Goal: Task Accomplishment & Management: Complete application form

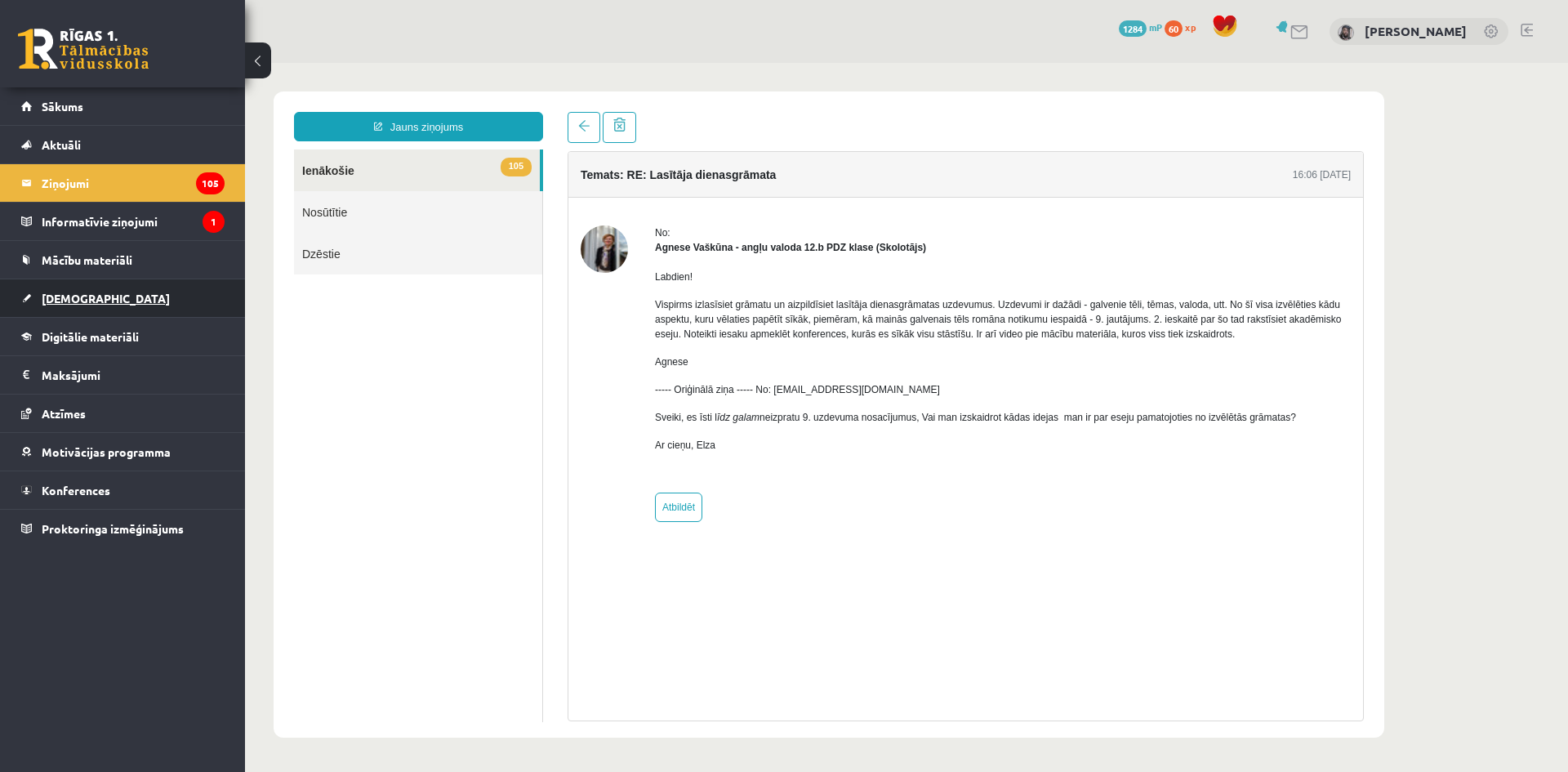
click at [84, 287] on link "[DEMOGRAPHIC_DATA]" at bounding box center [123, 297] width 204 height 37
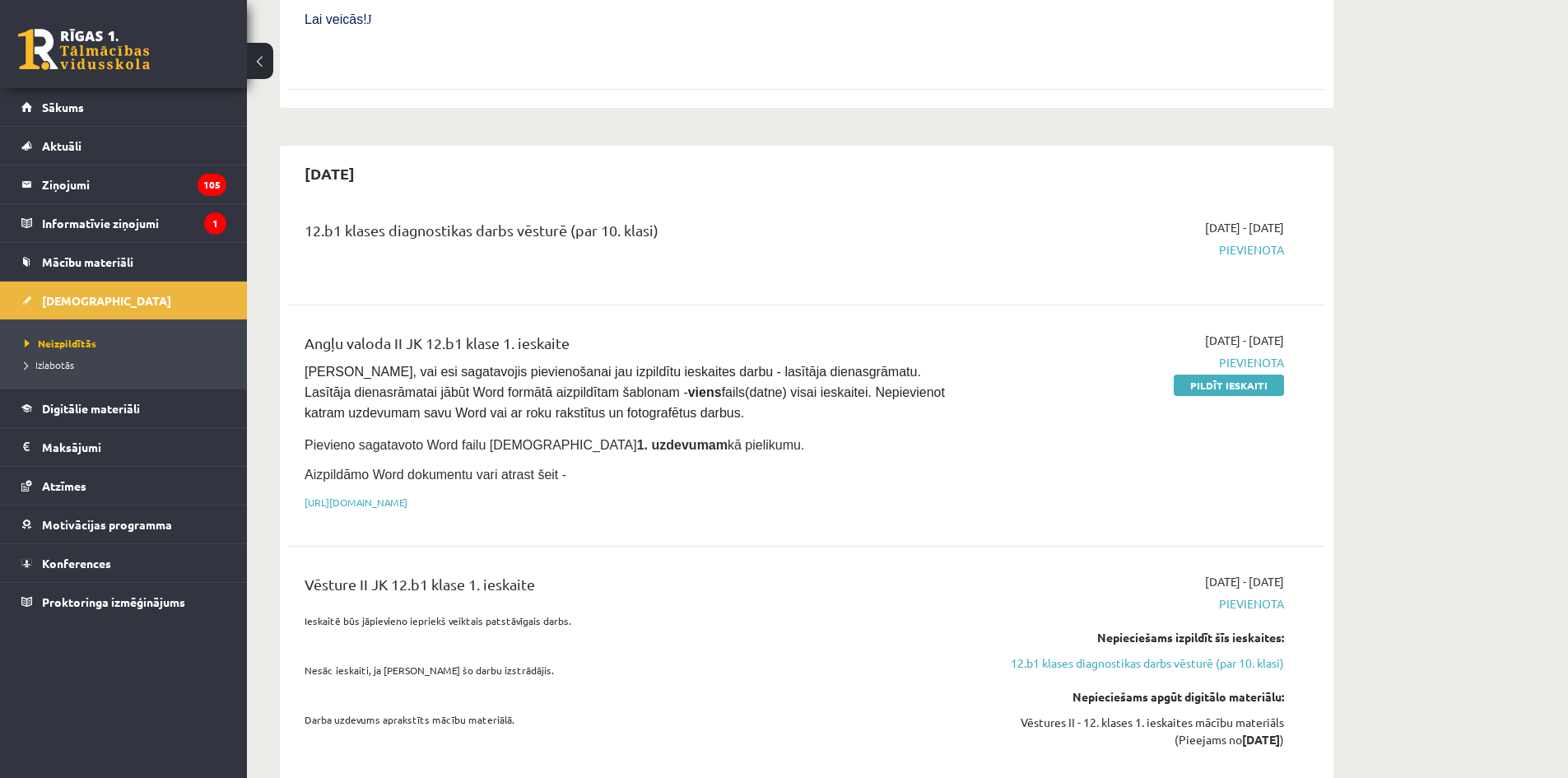
scroll to position [845, 0]
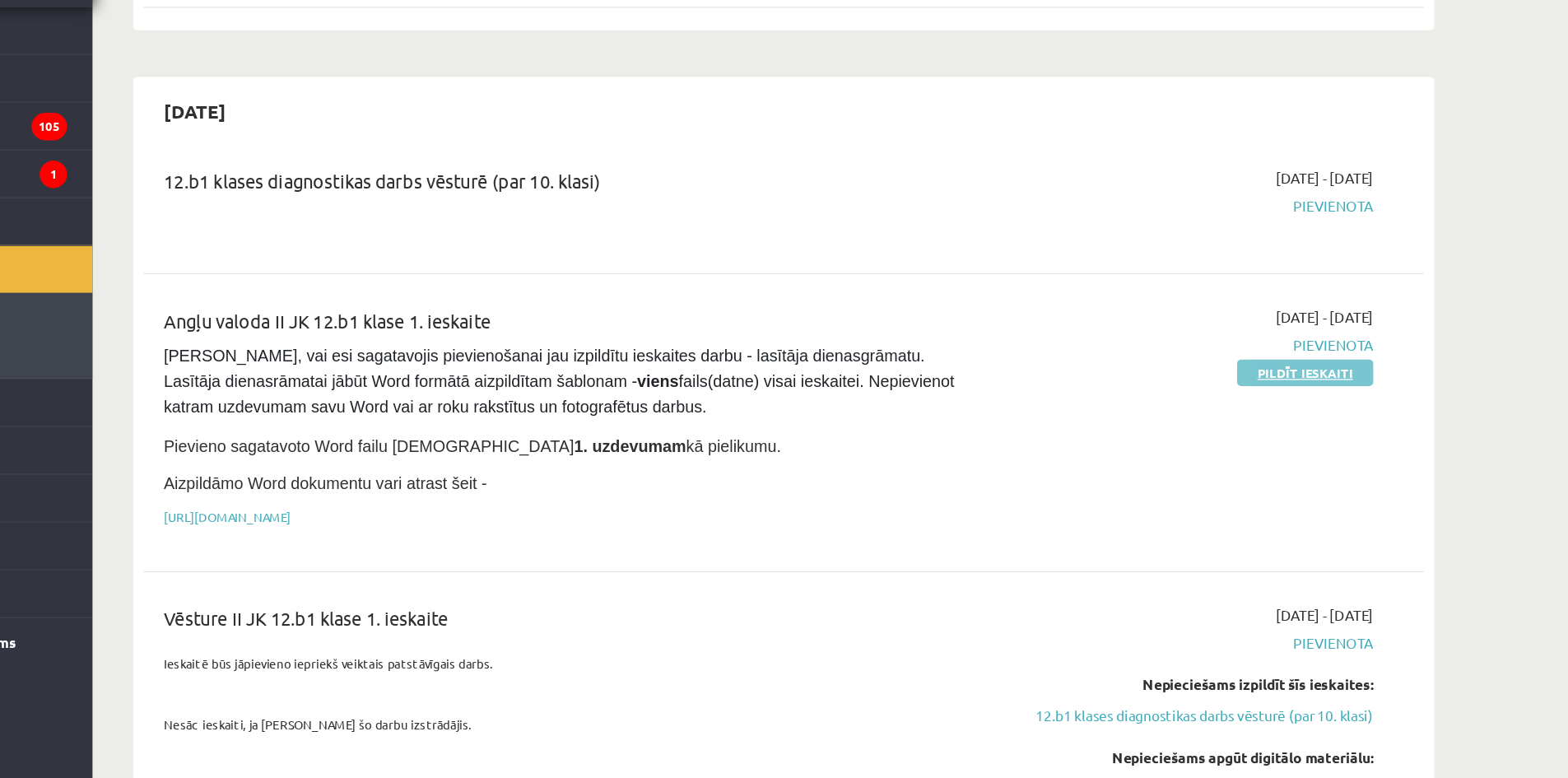
click at [1198, 374] on link "Pildīt ieskaiti" at bounding box center [1228, 384] width 110 height 22
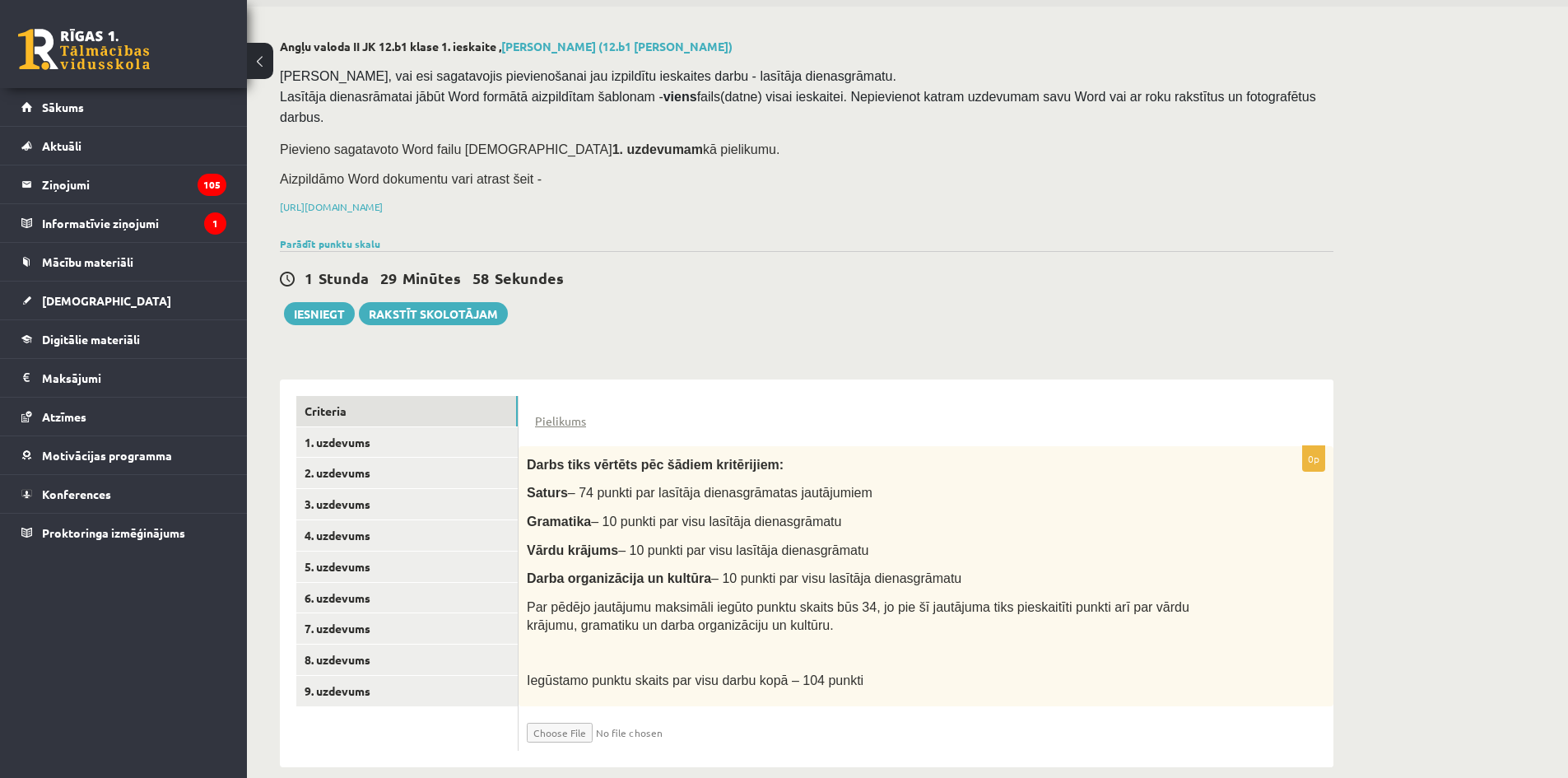
scroll to position [56, 0]
click at [470, 428] on link "1. uzdevums" at bounding box center [407, 443] width 222 height 31
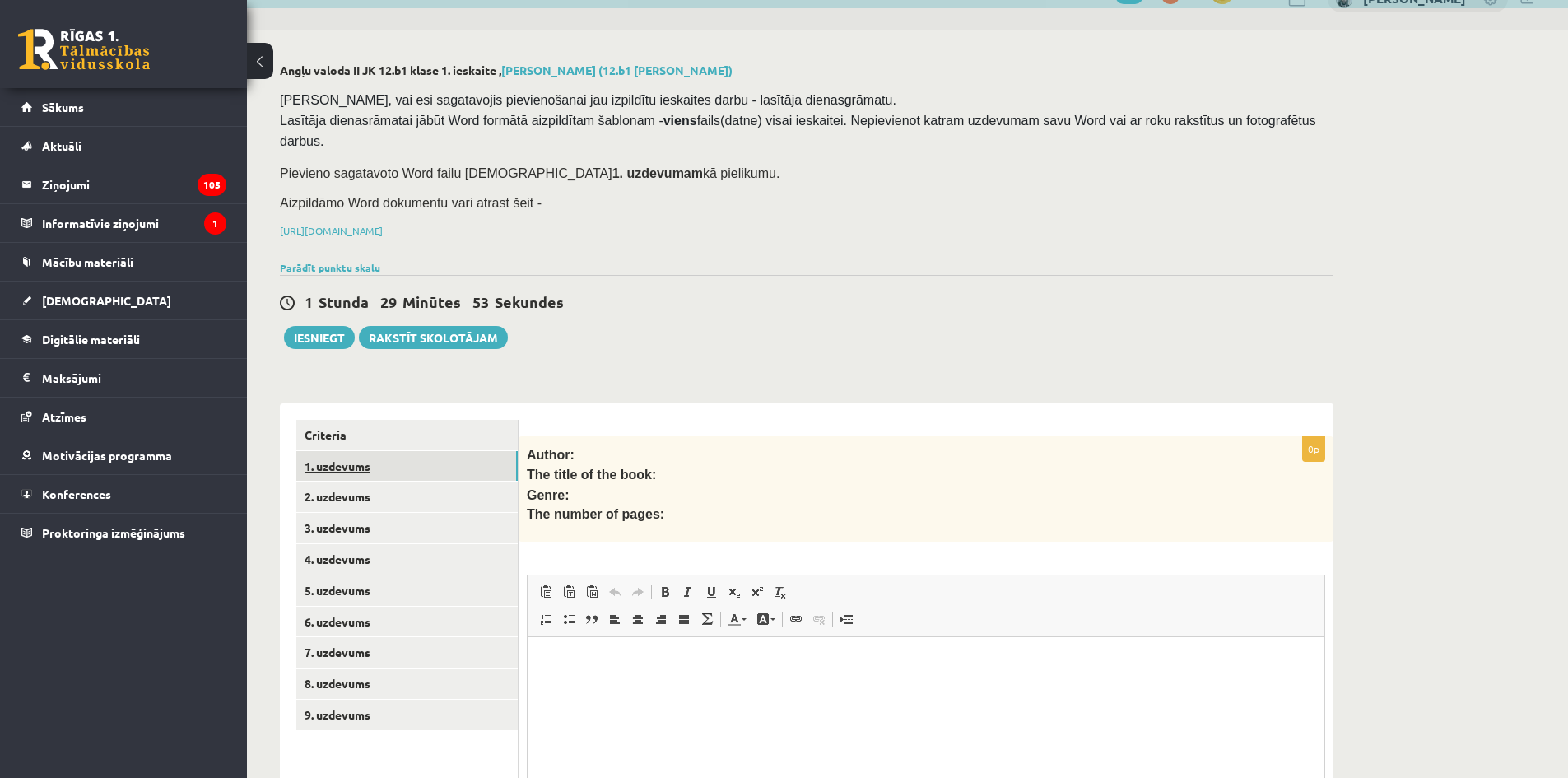
scroll to position [0, 0]
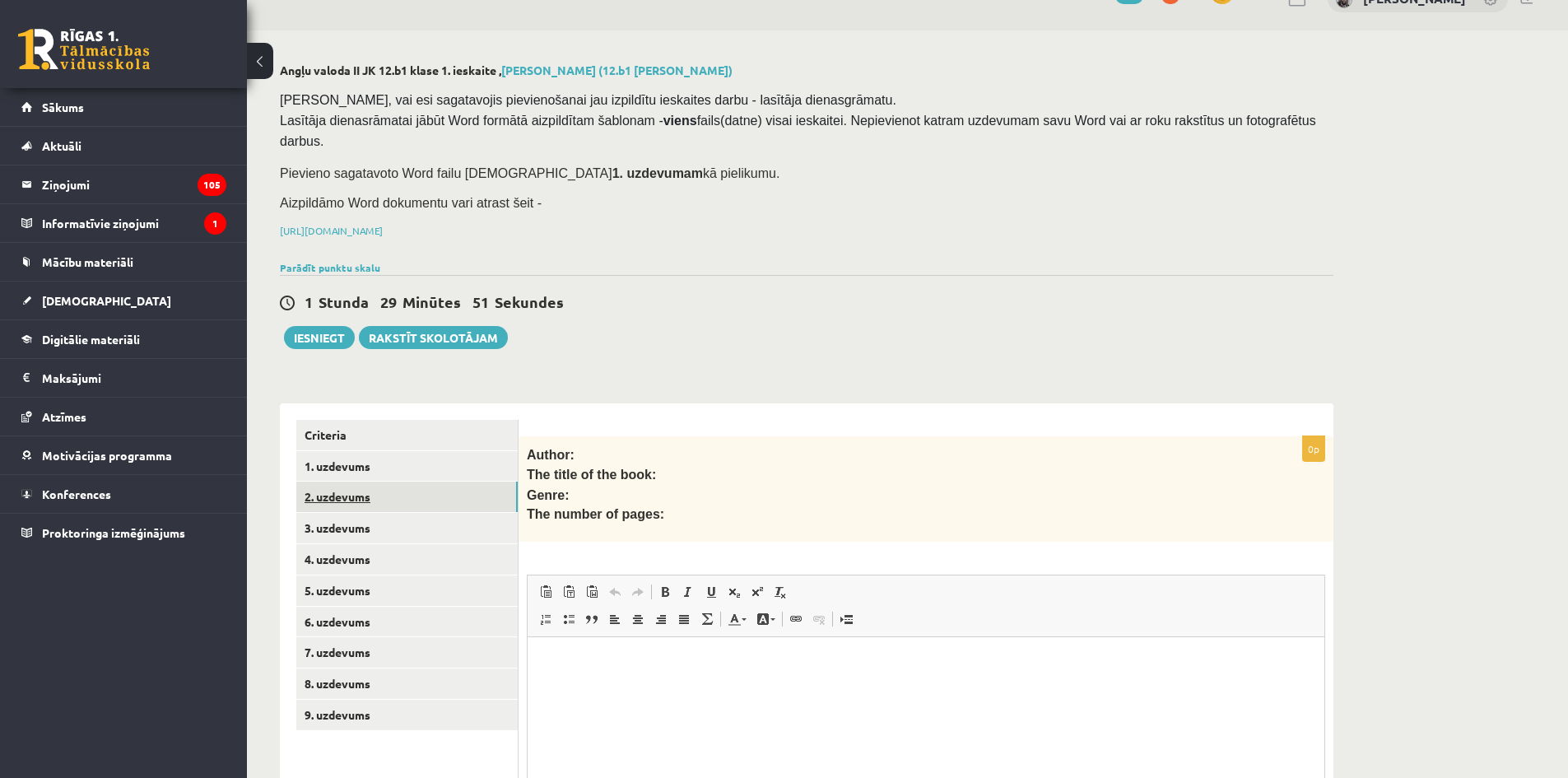
click at [465, 481] on link "2. uzdevums" at bounding box center [407, 496] width 222 height 31
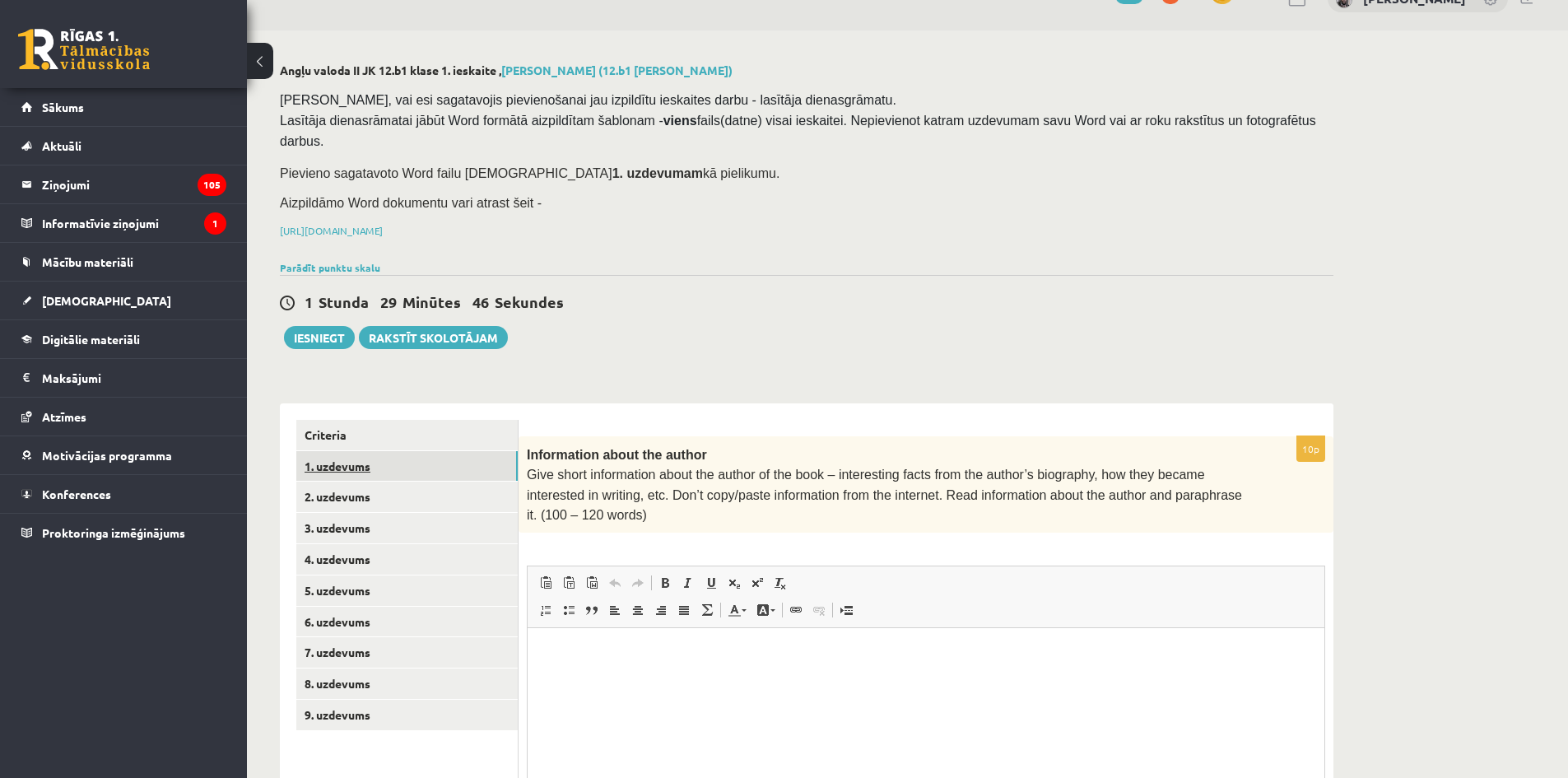
click at [464, 451] on link "1. uzdevums" at bounding box center [407, 466] width 222 height 31
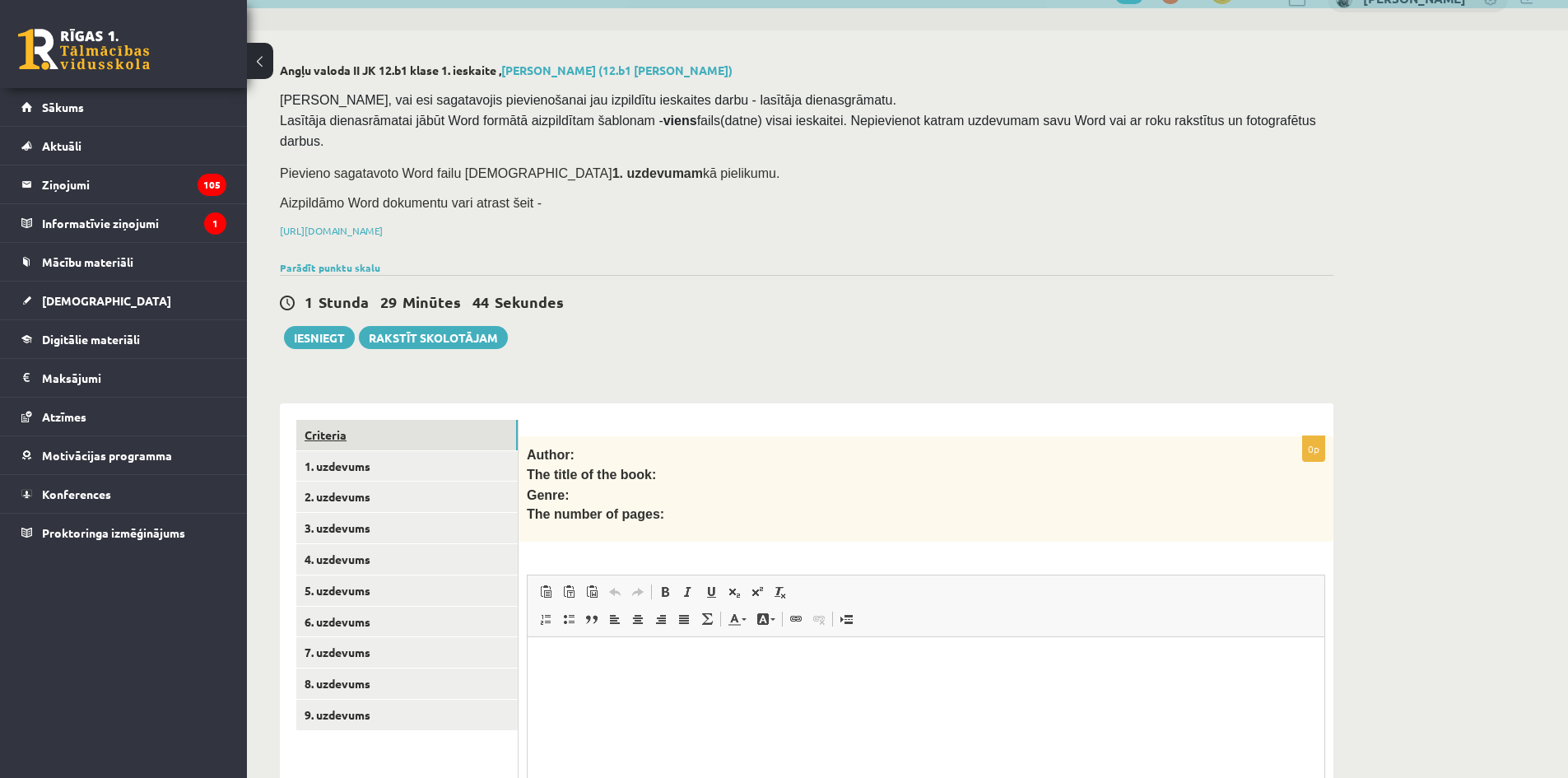
click at [468, 423] on link "Criteria" at bounding box center [407, 435] width 222 height 31
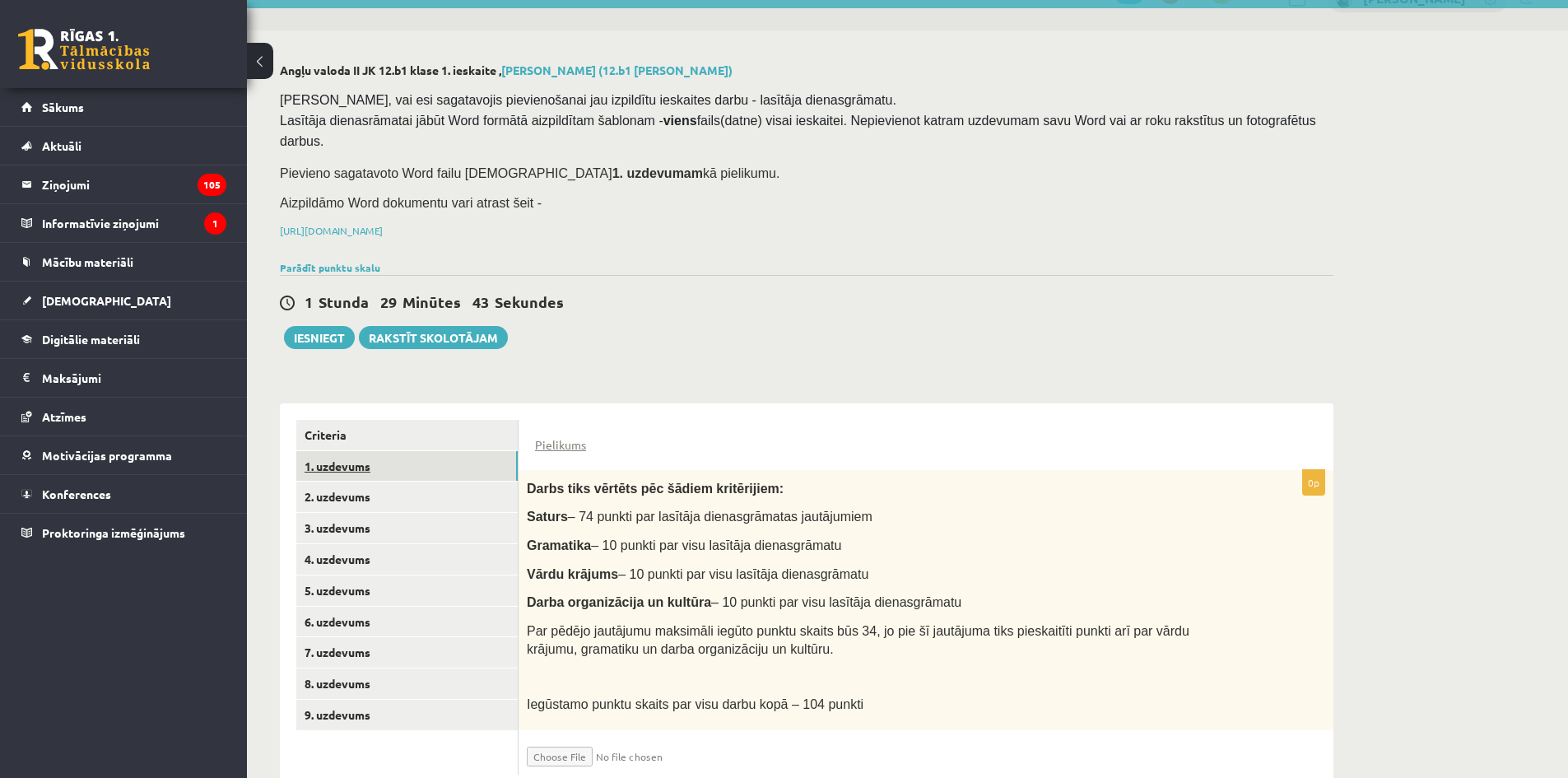
click at [466, 451] on link "1. uzdevums" at bounding box center [407, 466] width 222 height 31
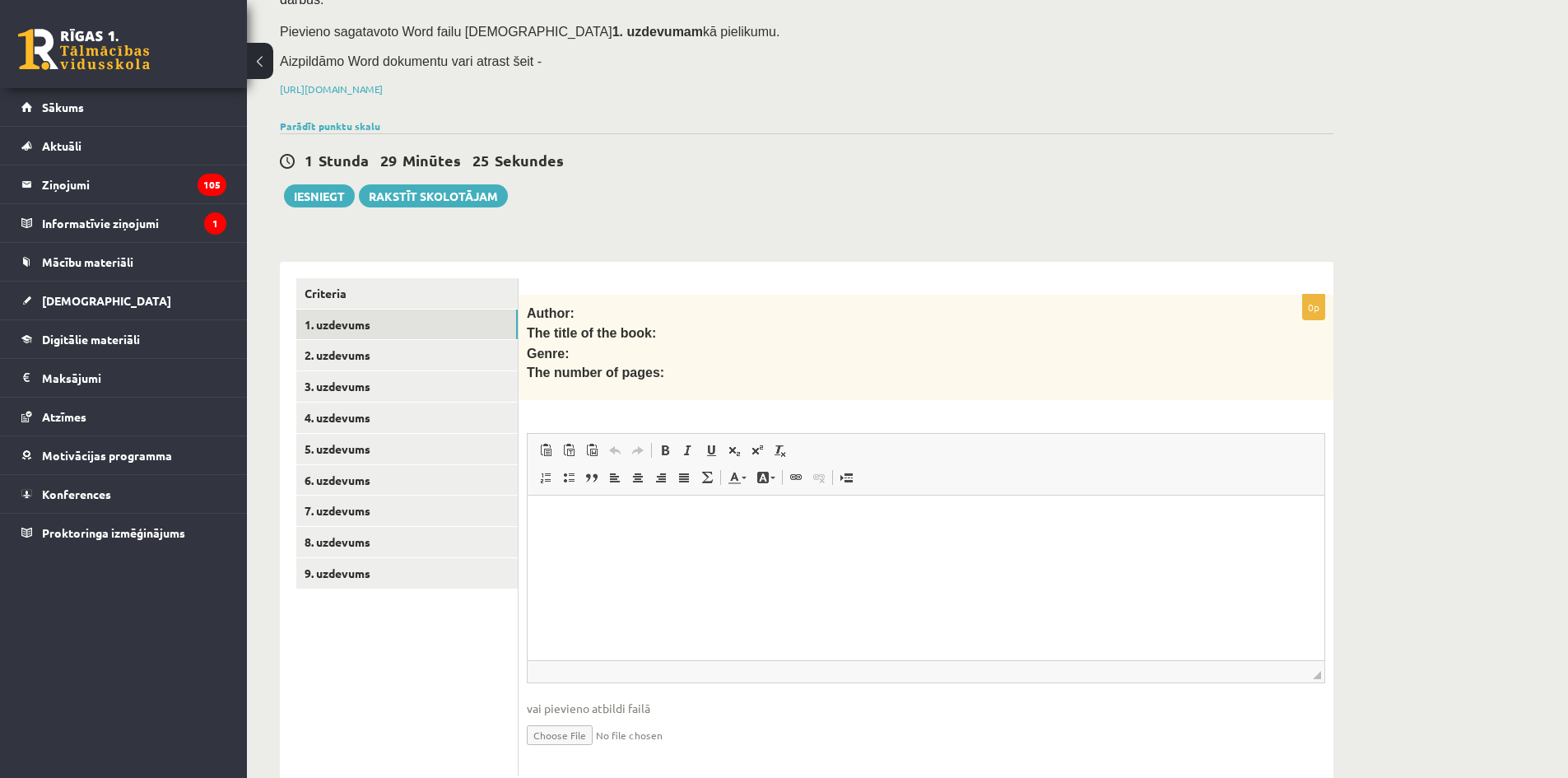
scroll to position [176, 0]
click at [567, 716] on input "file" at bounding box center [925, 733] width 798 height 34
type input "**********"
click at [450, 339] on link "2. uzdevums" at bounding box center [407, 354] width 222 height 31
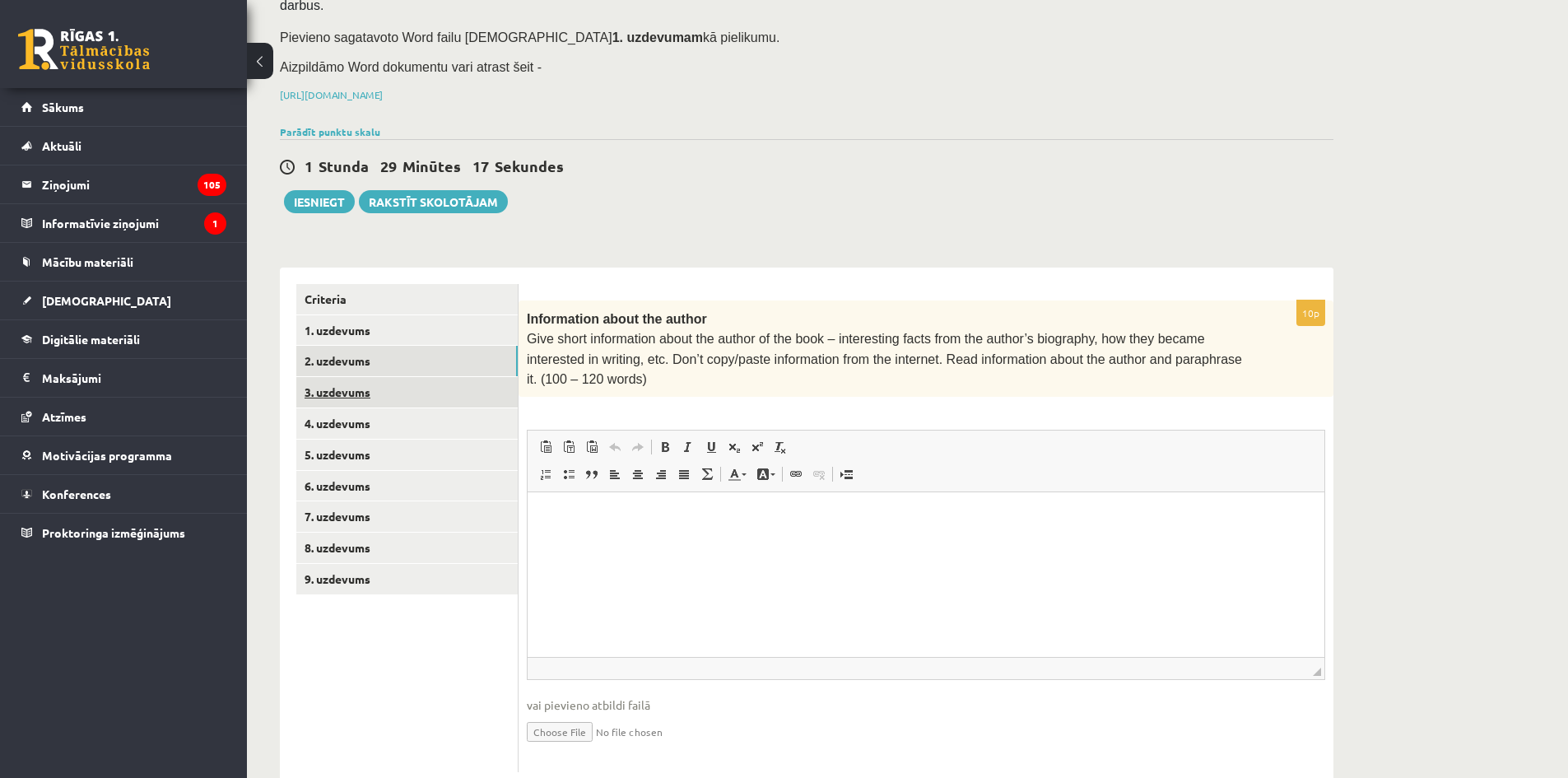
scroll to position [0, 0]
click at [470, 377] on link "3. uzdevums" at bounding box center [407, 392] width 222 height 31
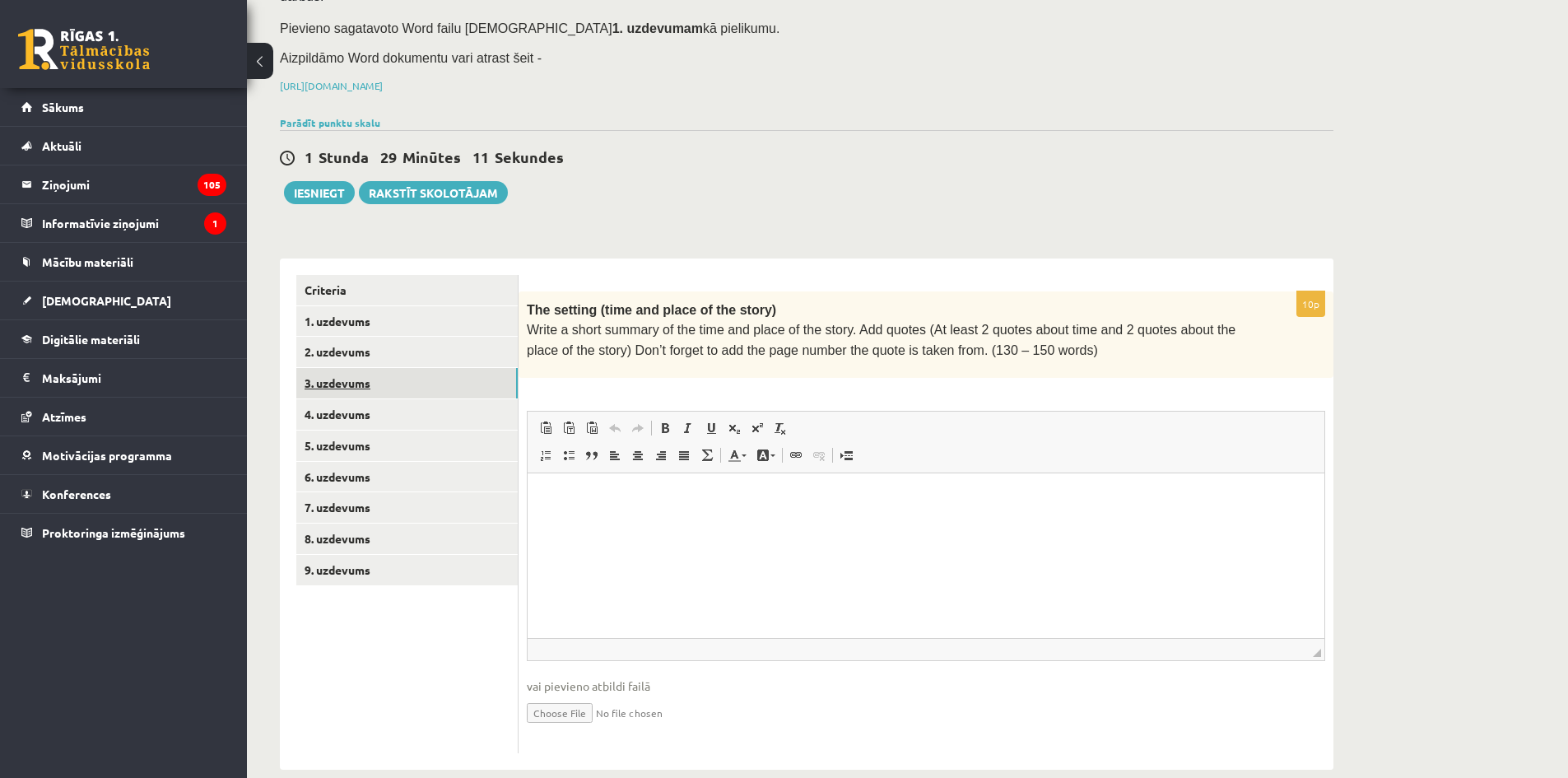
scroll to position [179, 0]
click at [485, 306] on link "1. uzdevums" at bounding box center [407, 320] width 222 height 31
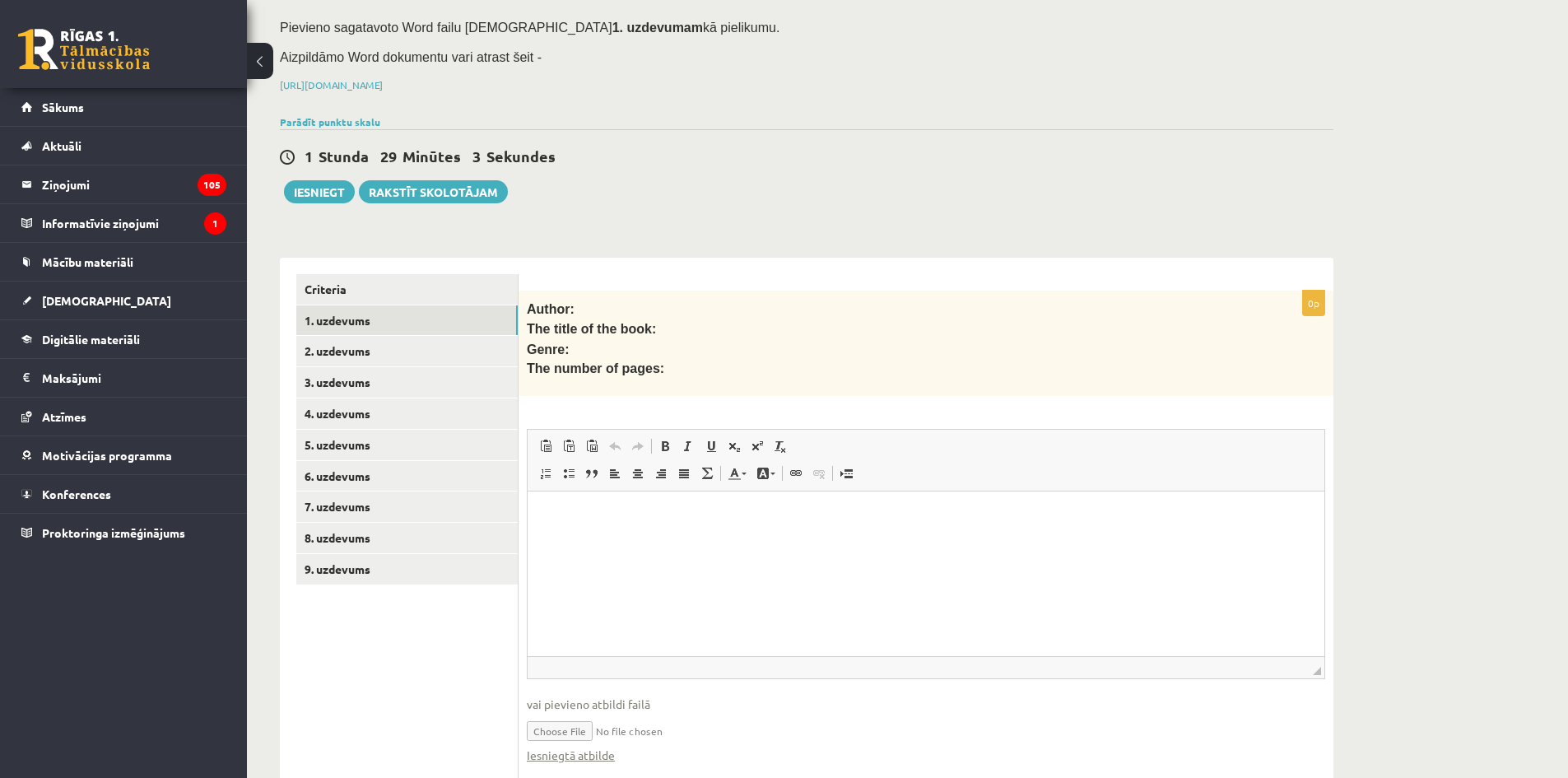
scroll to position [0, 0]
click at [572, 541] on html at bounding box center [925, 516] width 796 height 50
click at [488, 430] on link "5. uzdevums" at bounding box center [407, 444] width 222 height 31
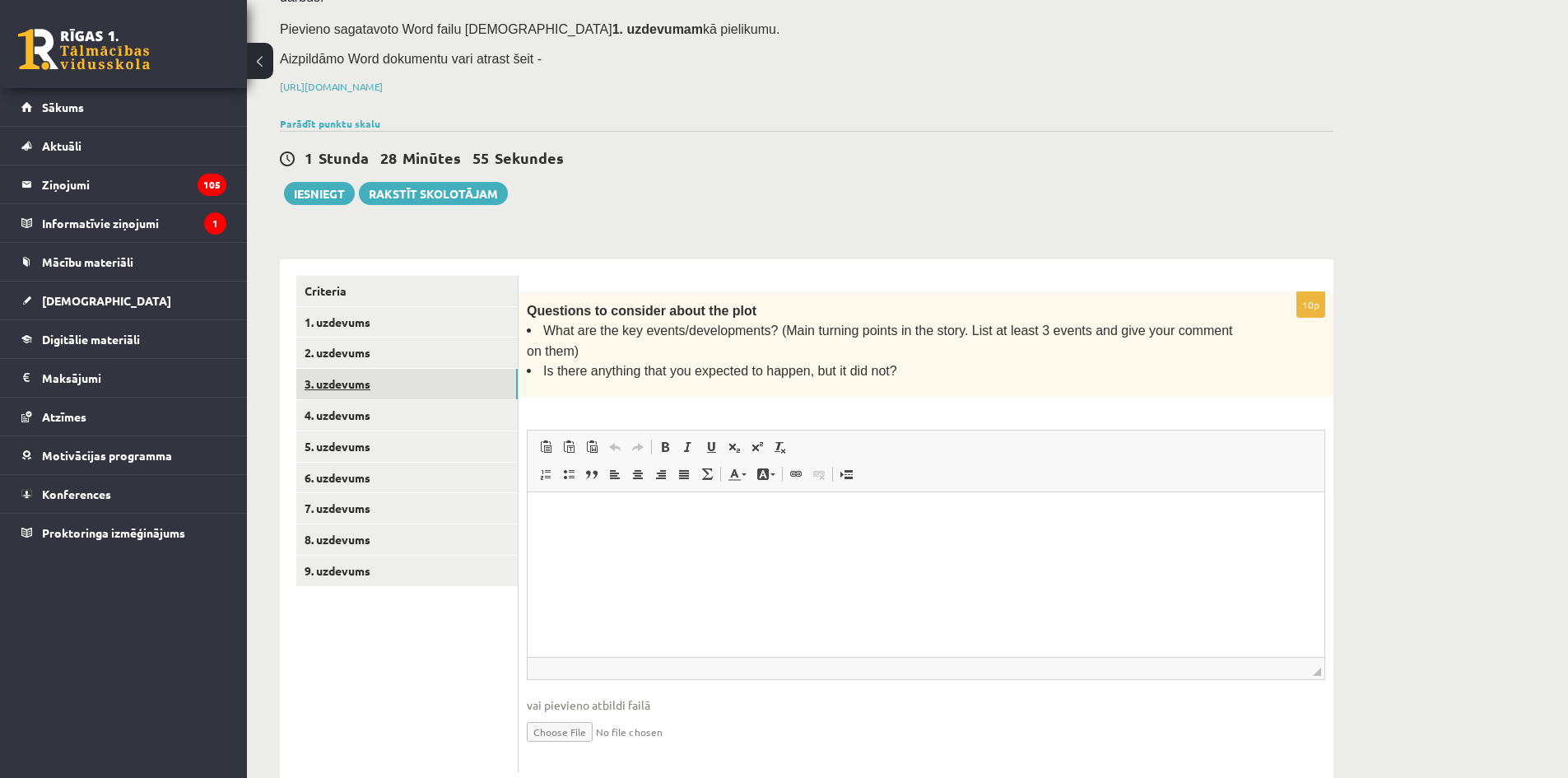
click at [483, 374] on link "3. uzdevums" at bounding box center [407, 383] width 222 height 31
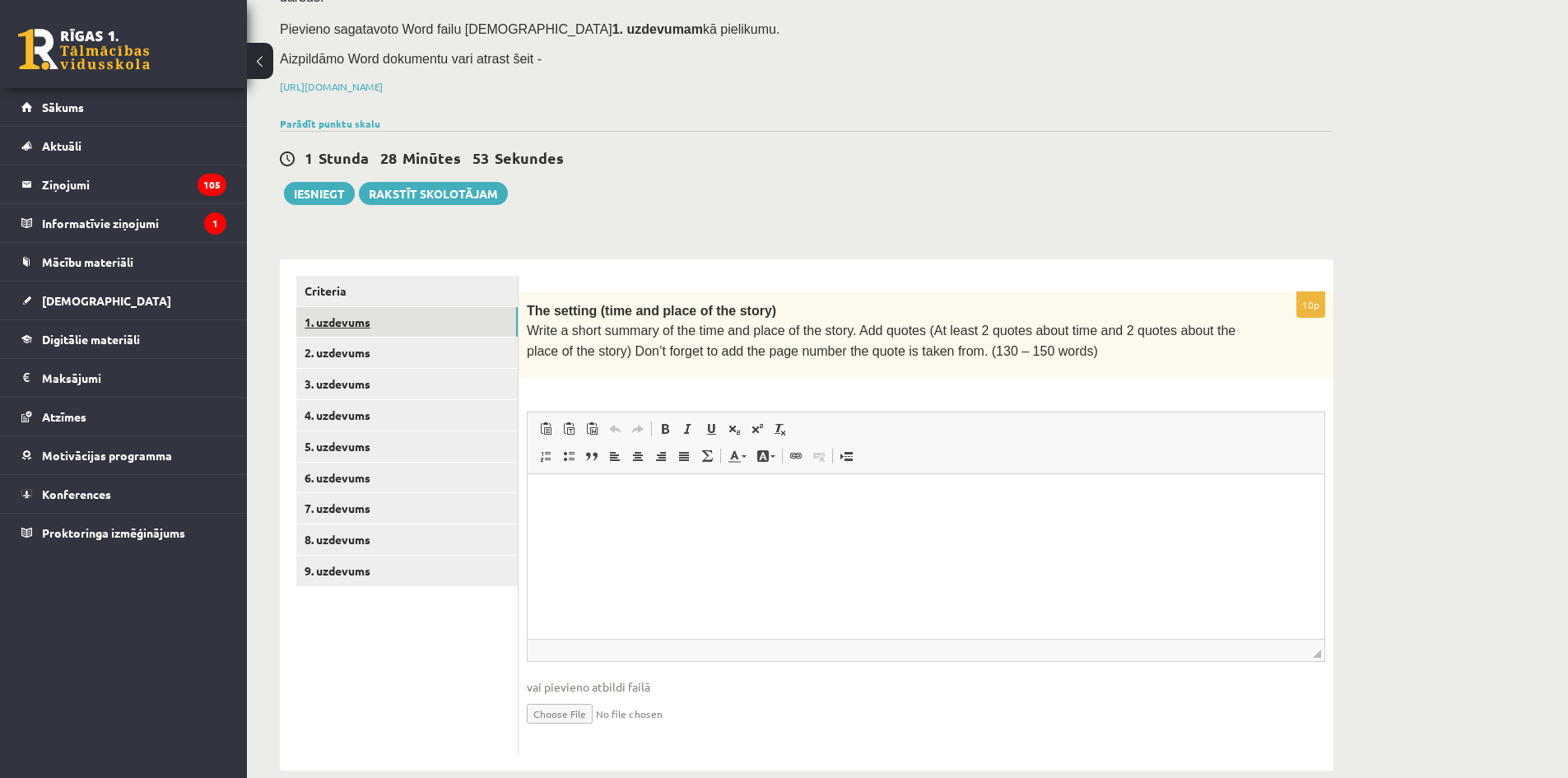
click at [480, 308] on link "1. uzdevums" at bounding box center [407, 322] width 222 height 31
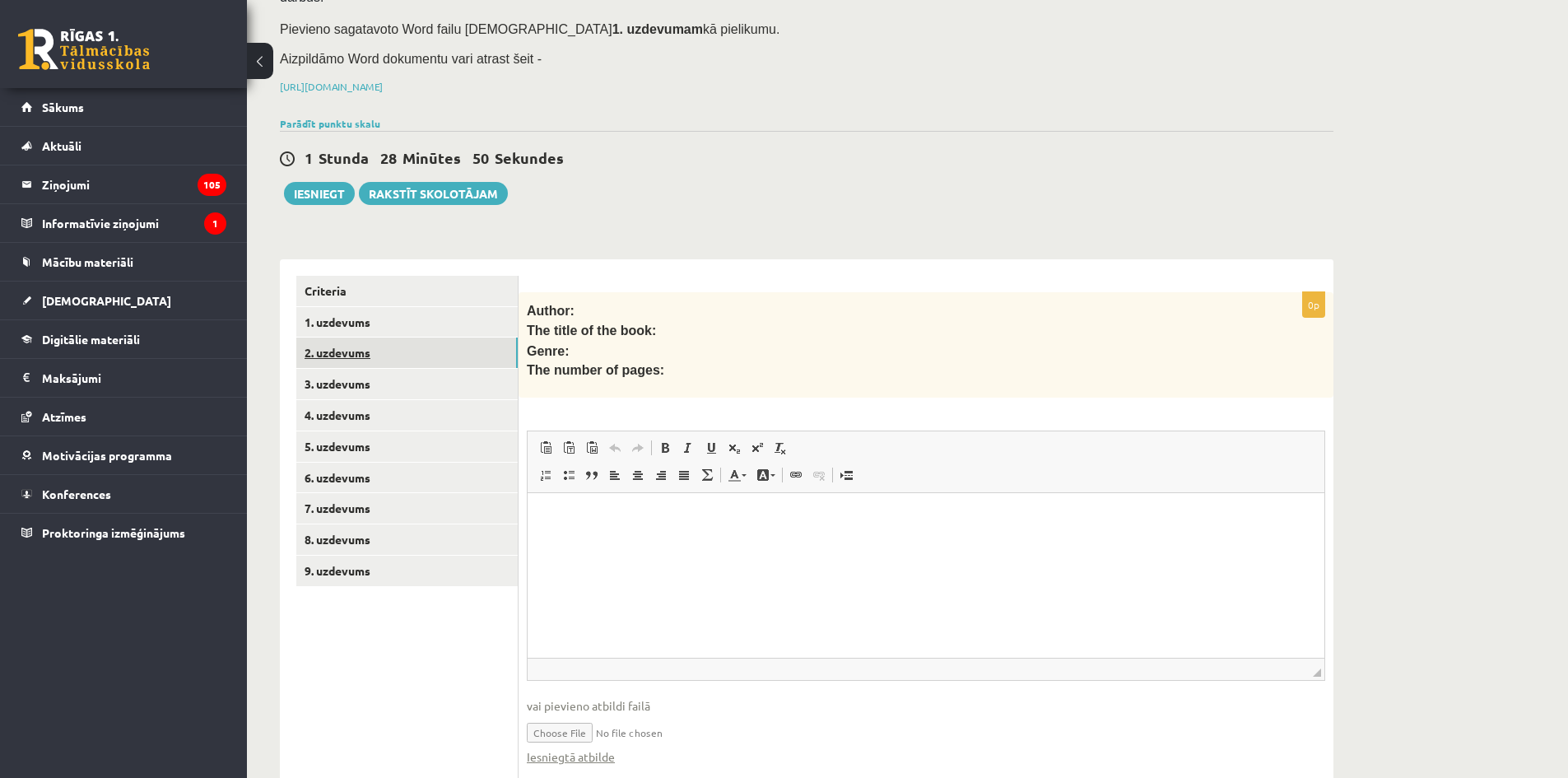
click at [475, 337] on link "2. uzdevums" at bounding box center [407, 352] width 222 height 31
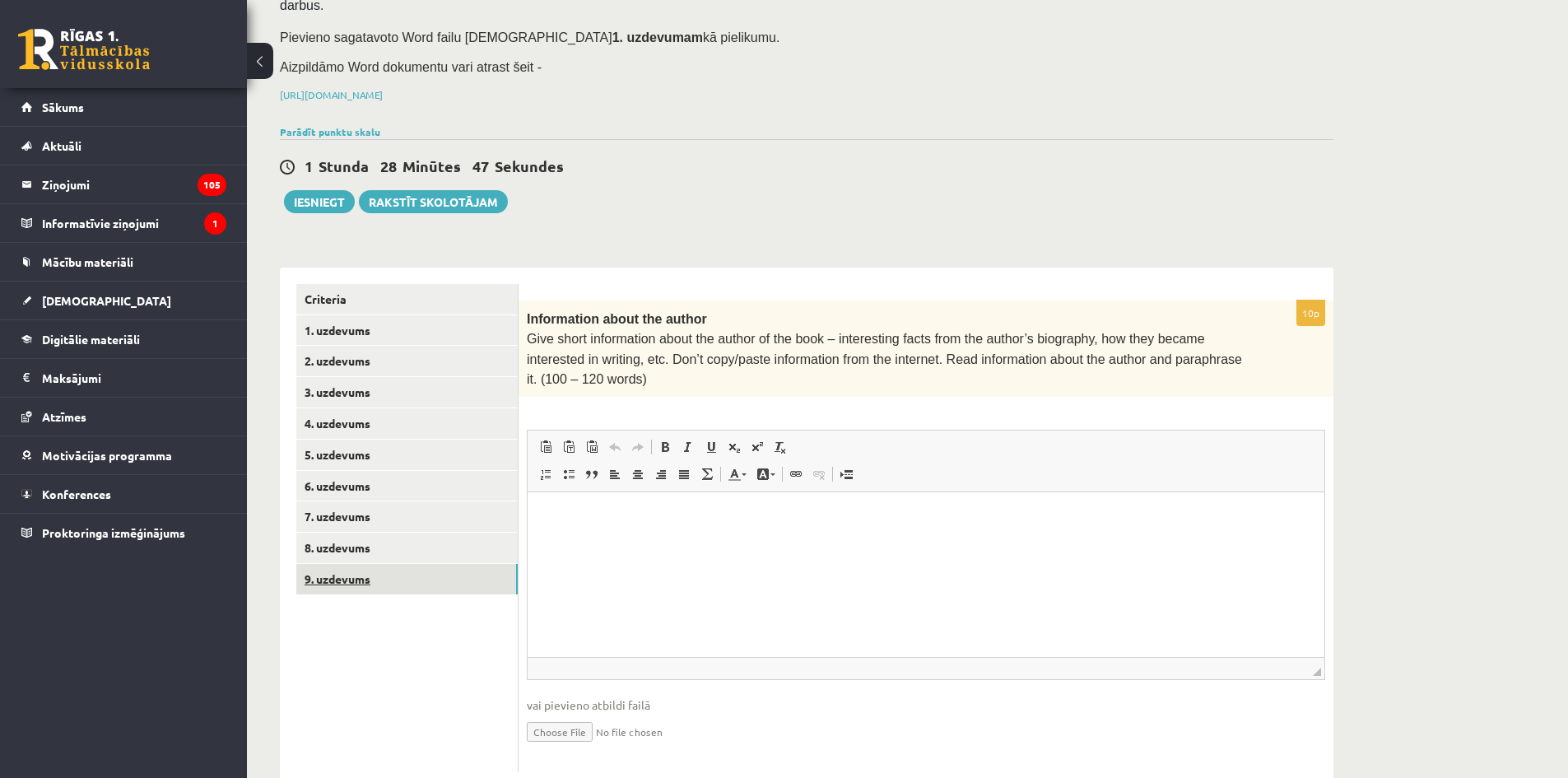
click at [490, 566] on link "9. uzdevums" at bounding box center [407, 579] width 222 height 31
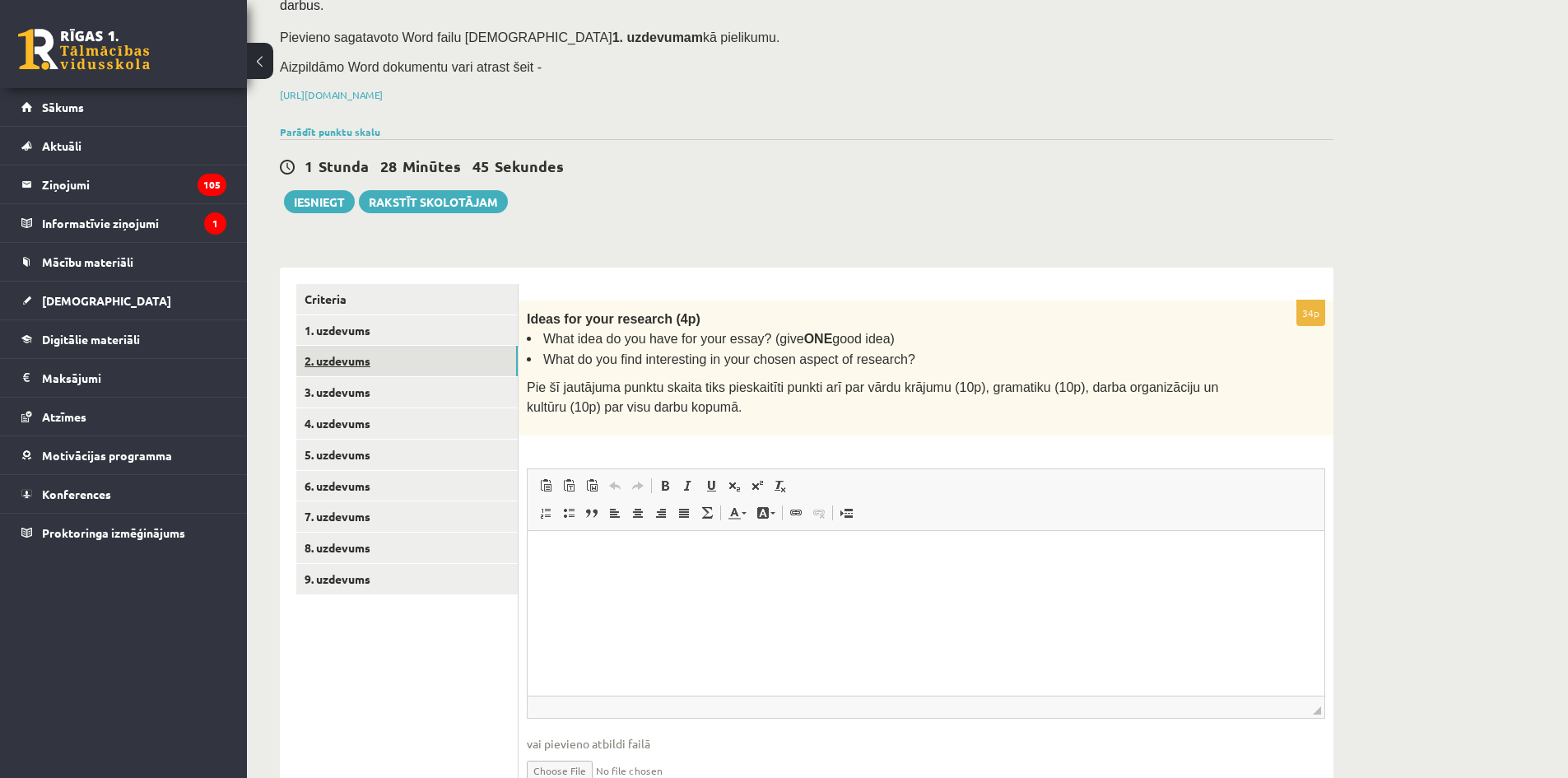
click at [479, 351] on link "2. uzdevums" at bounding box center [407, 361] width 222 height 31
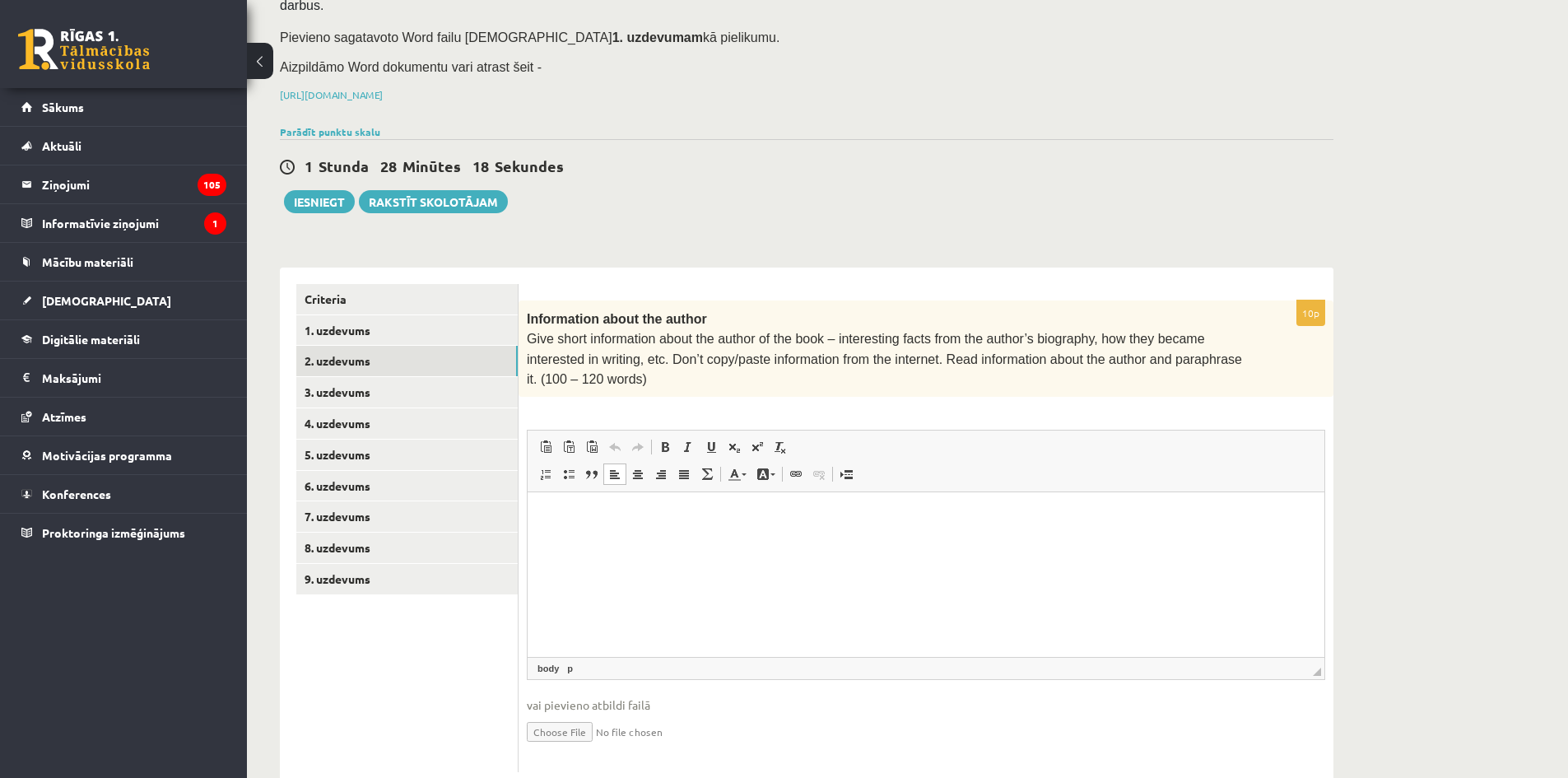
click at [630, 542] on html at bounding box center [925, 517] width 796 height 50
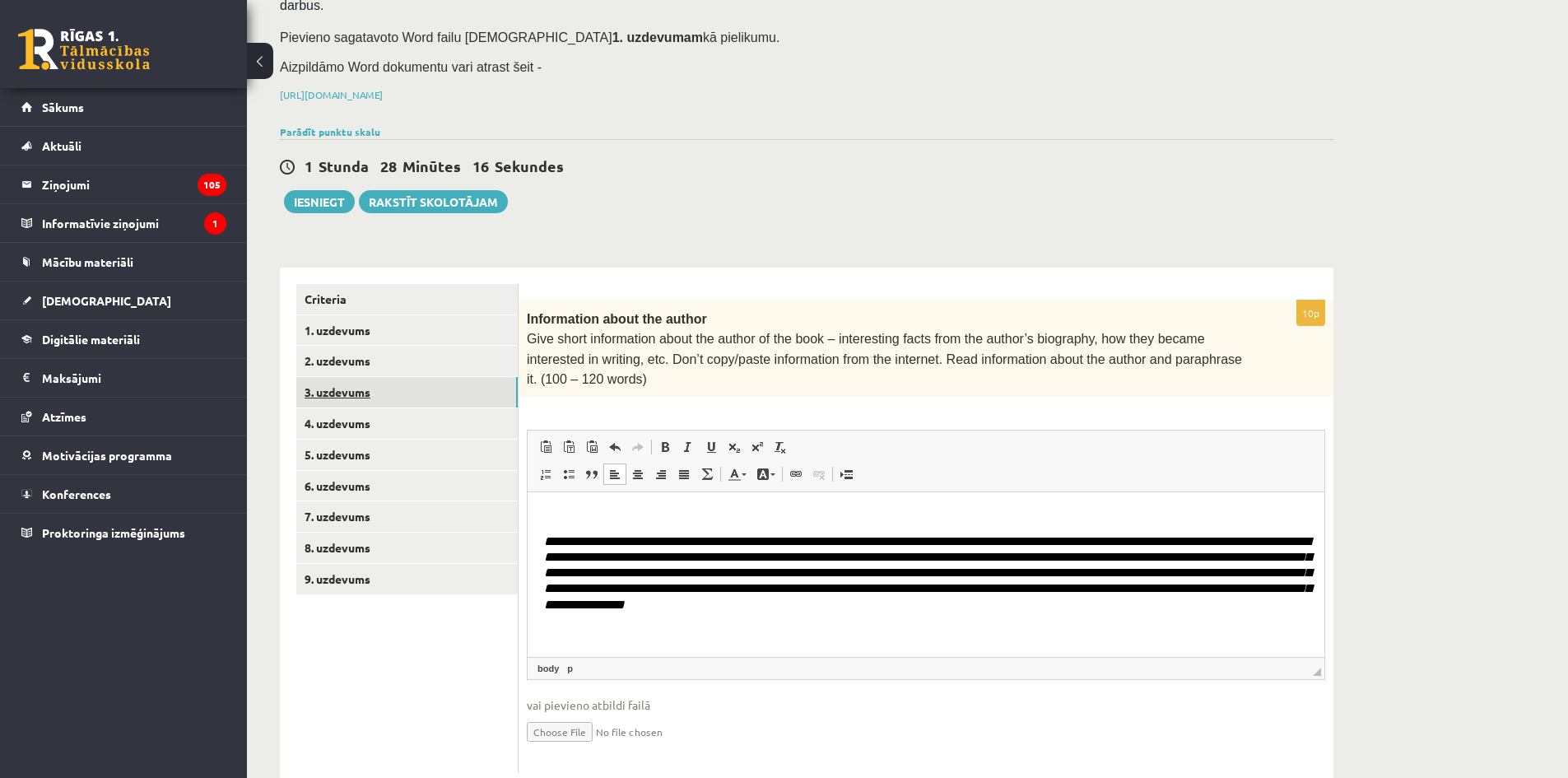
click at [464, 377] on link "3. uzdevums" at bounding box center [407, 392] width 222 height 31
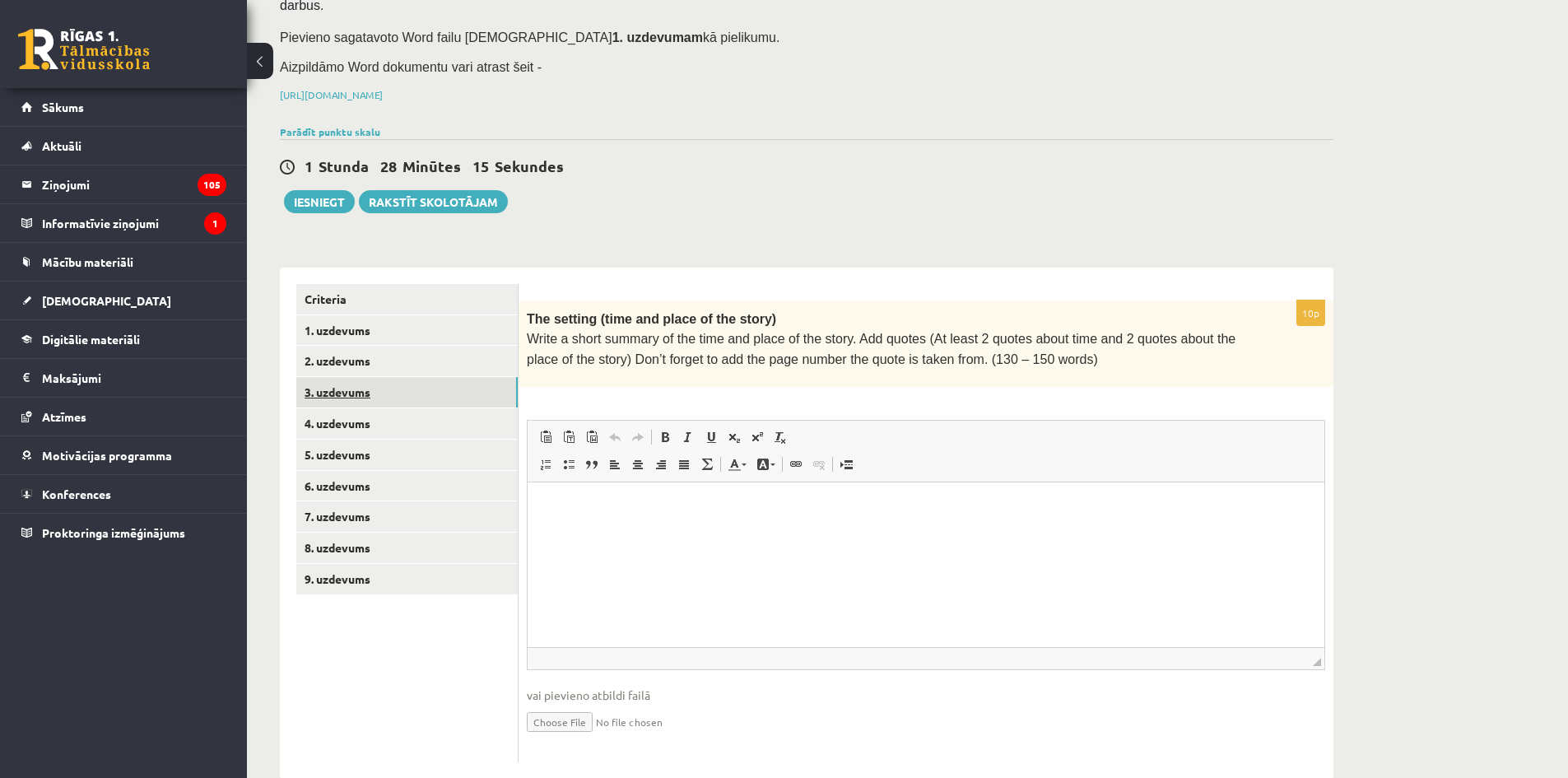
scroll to position [0, 0]
click at [631, 525] on html at bounding box center [925, 506] width 796 height 50
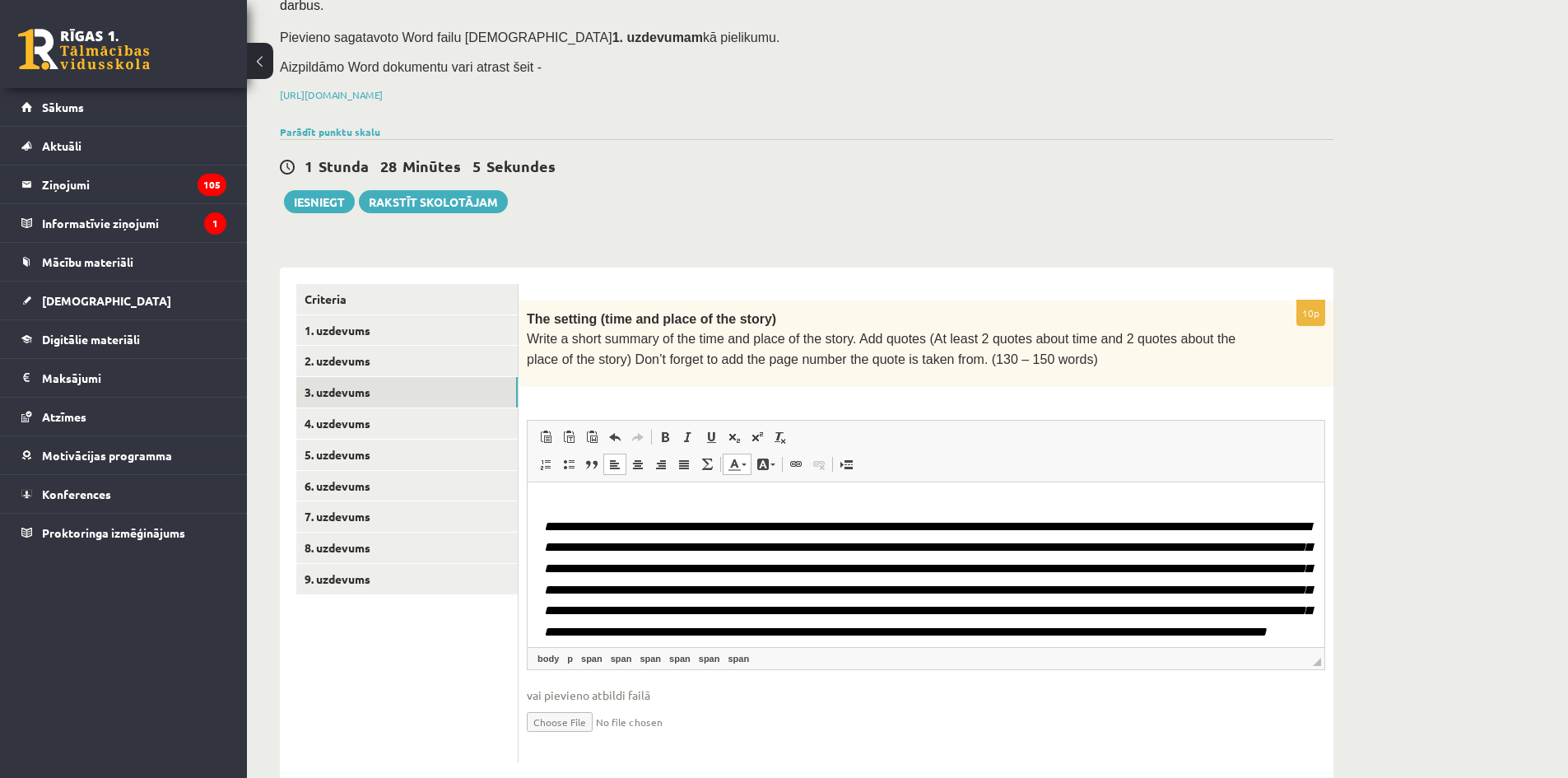
scroll to position [40, 0]
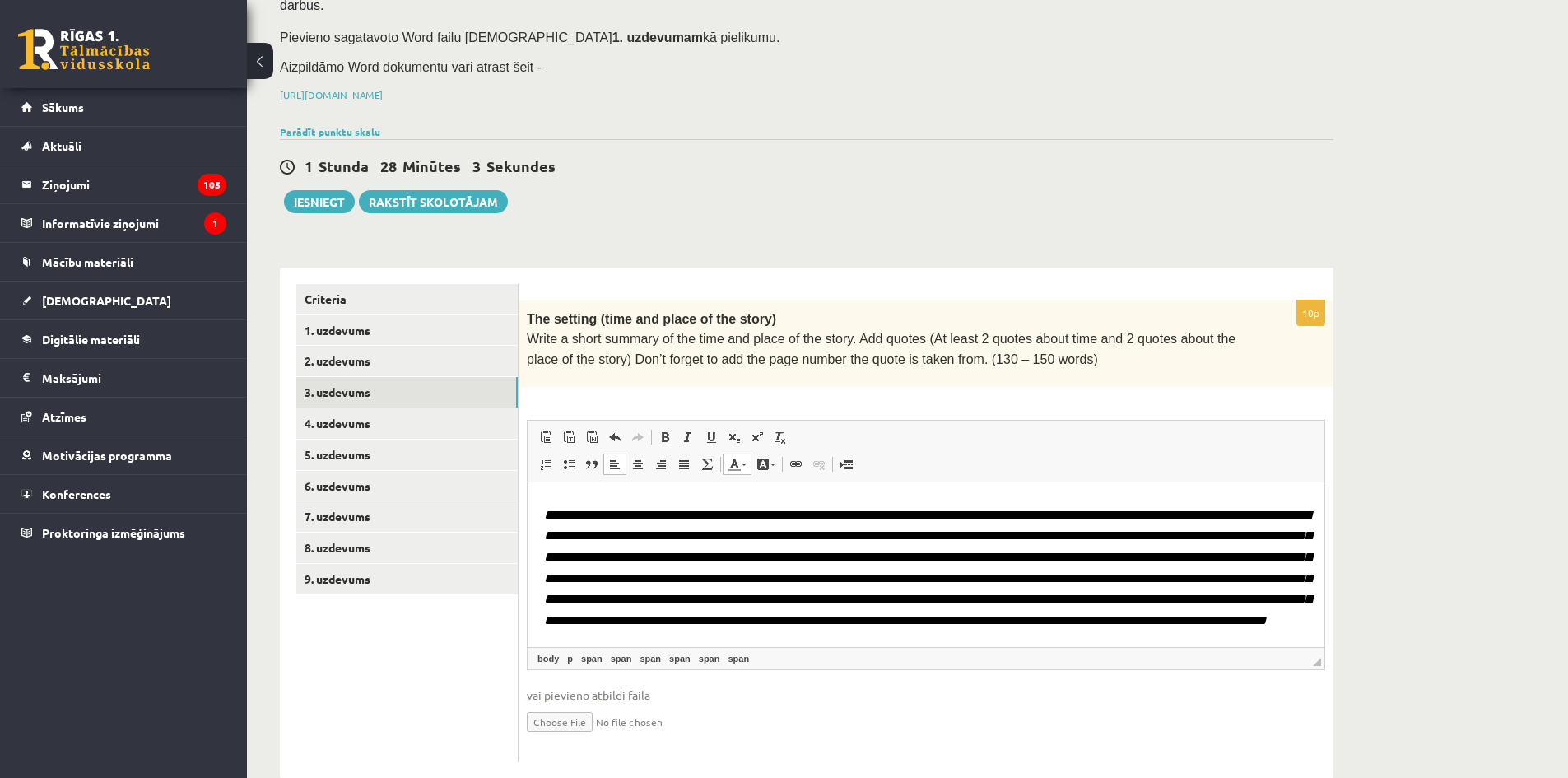
click at [471, 384] on link "3. uzdevums" at bounding box center [407, 392] width 222 height 31
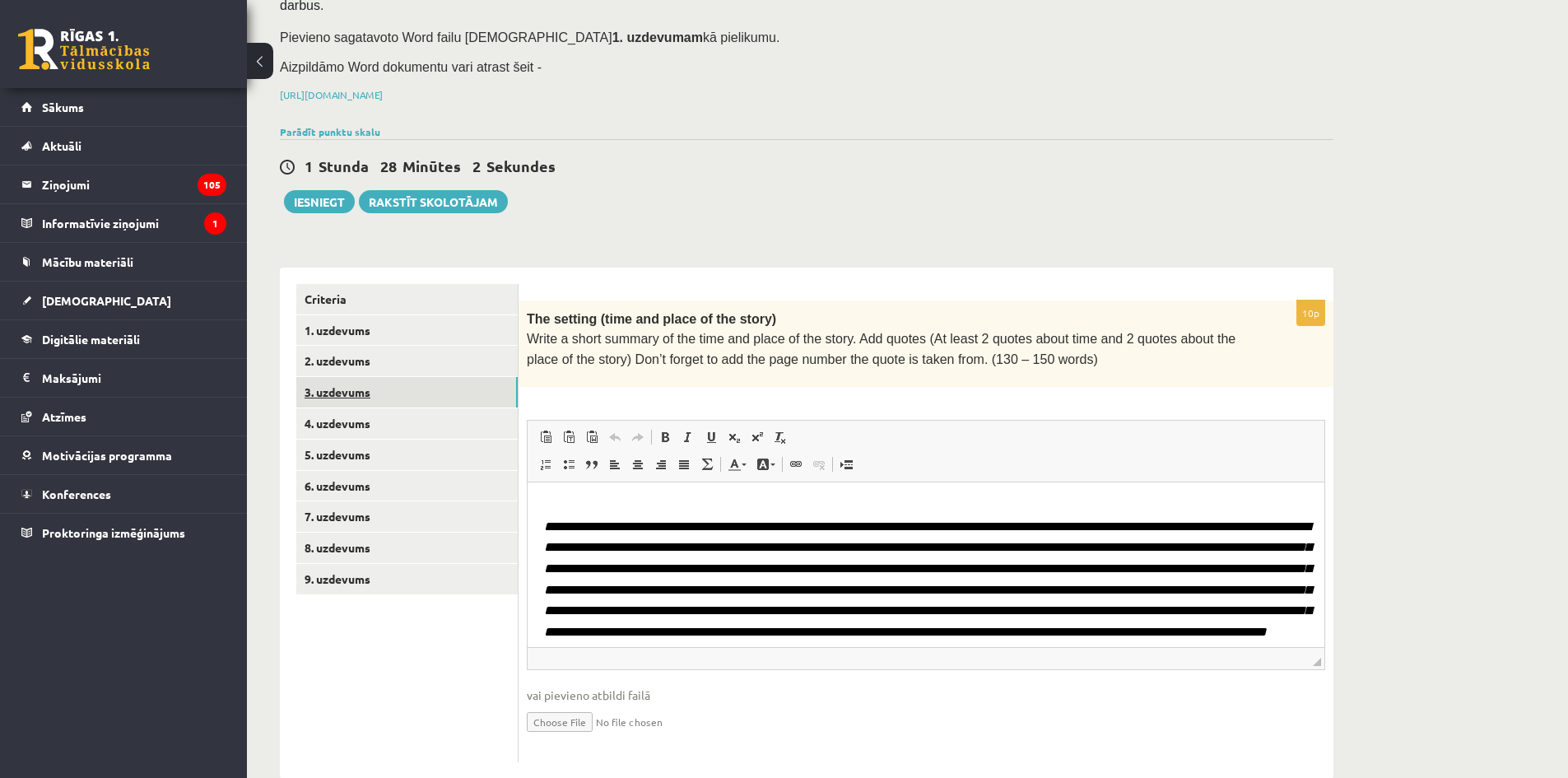
scroll to position [0, 0]
click at [467, 409] on link "4. uzdevums" at bounding box center [407, 423] width 222 height 31
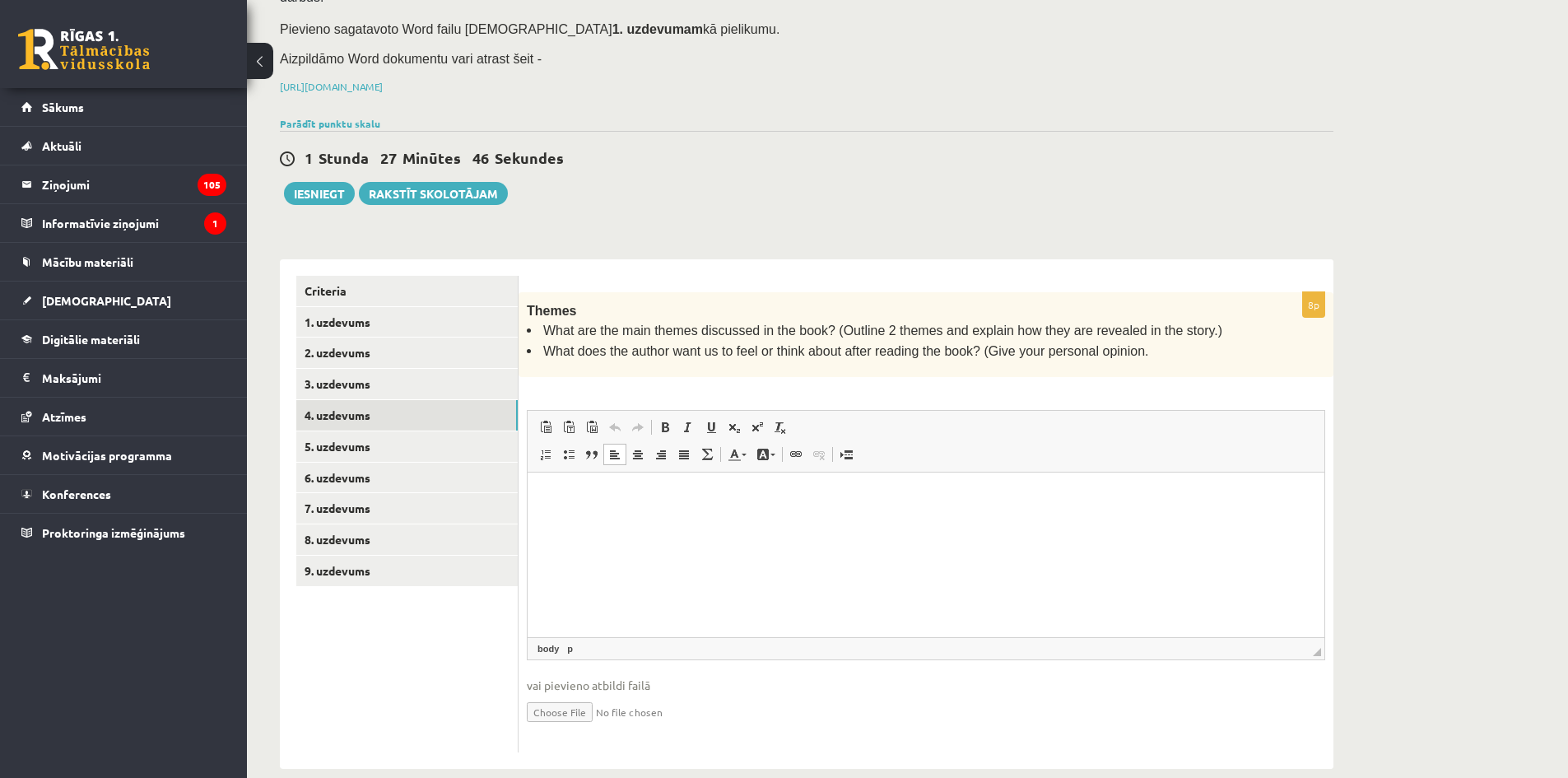
click at [668, 497] on p "Editor, wiswyg-editor-user-answer-47024779978020" at bounding box center [925, 497] width 764 height 17
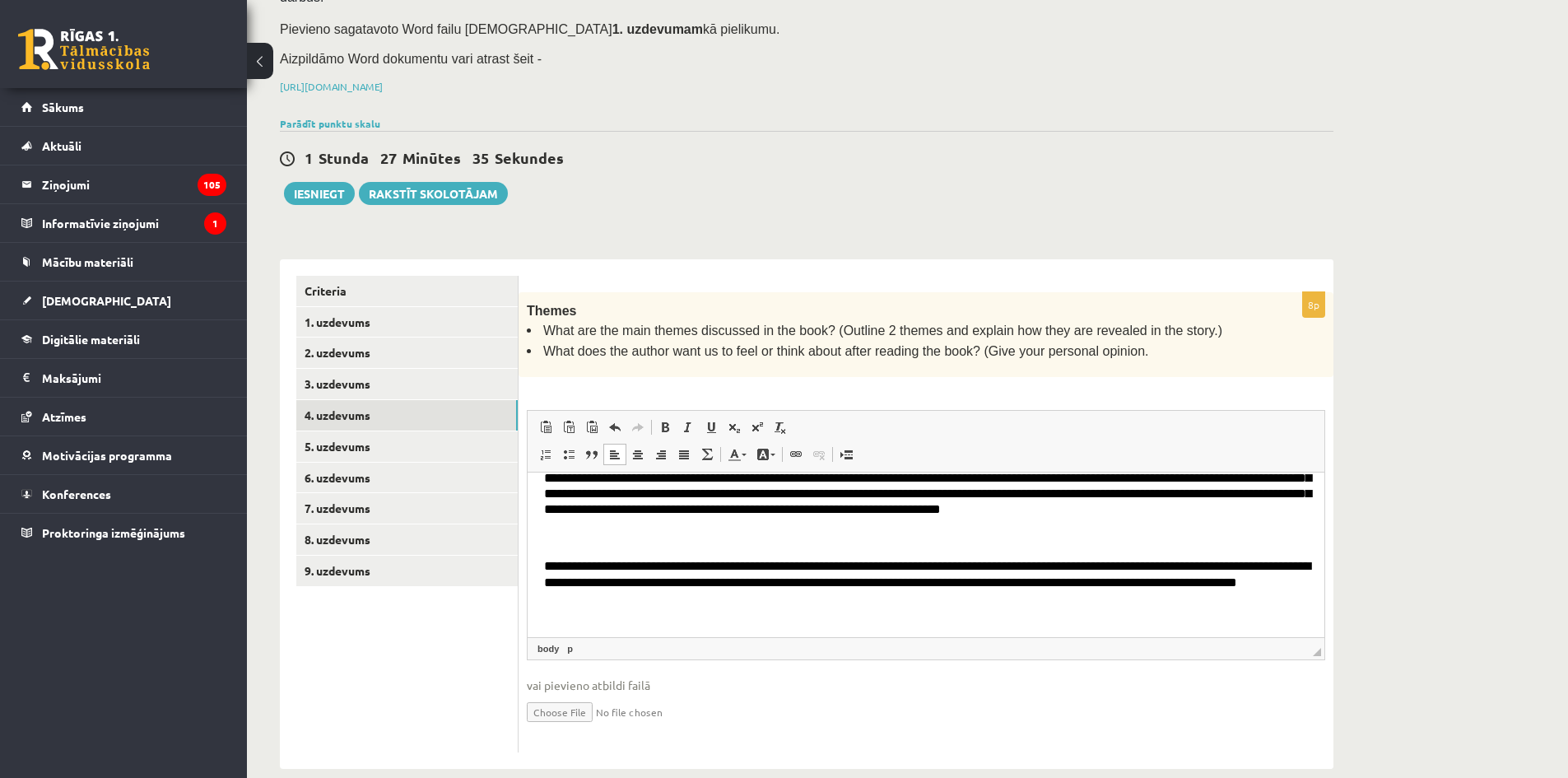
scroll to position [354, 0]
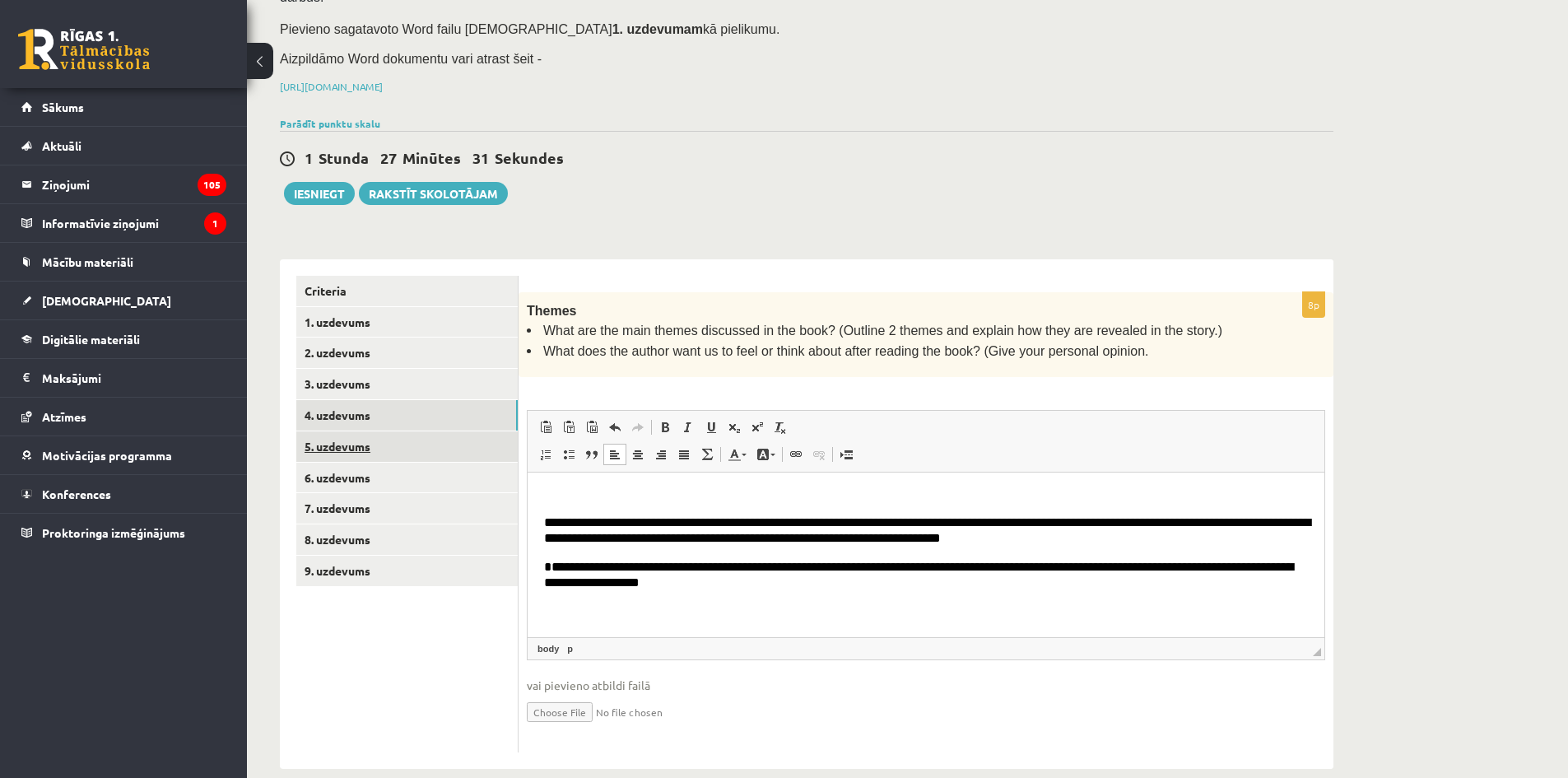
click at [470, 431] on link "5. uzdevums" at bounding box center [407, 446] width 222 height 31
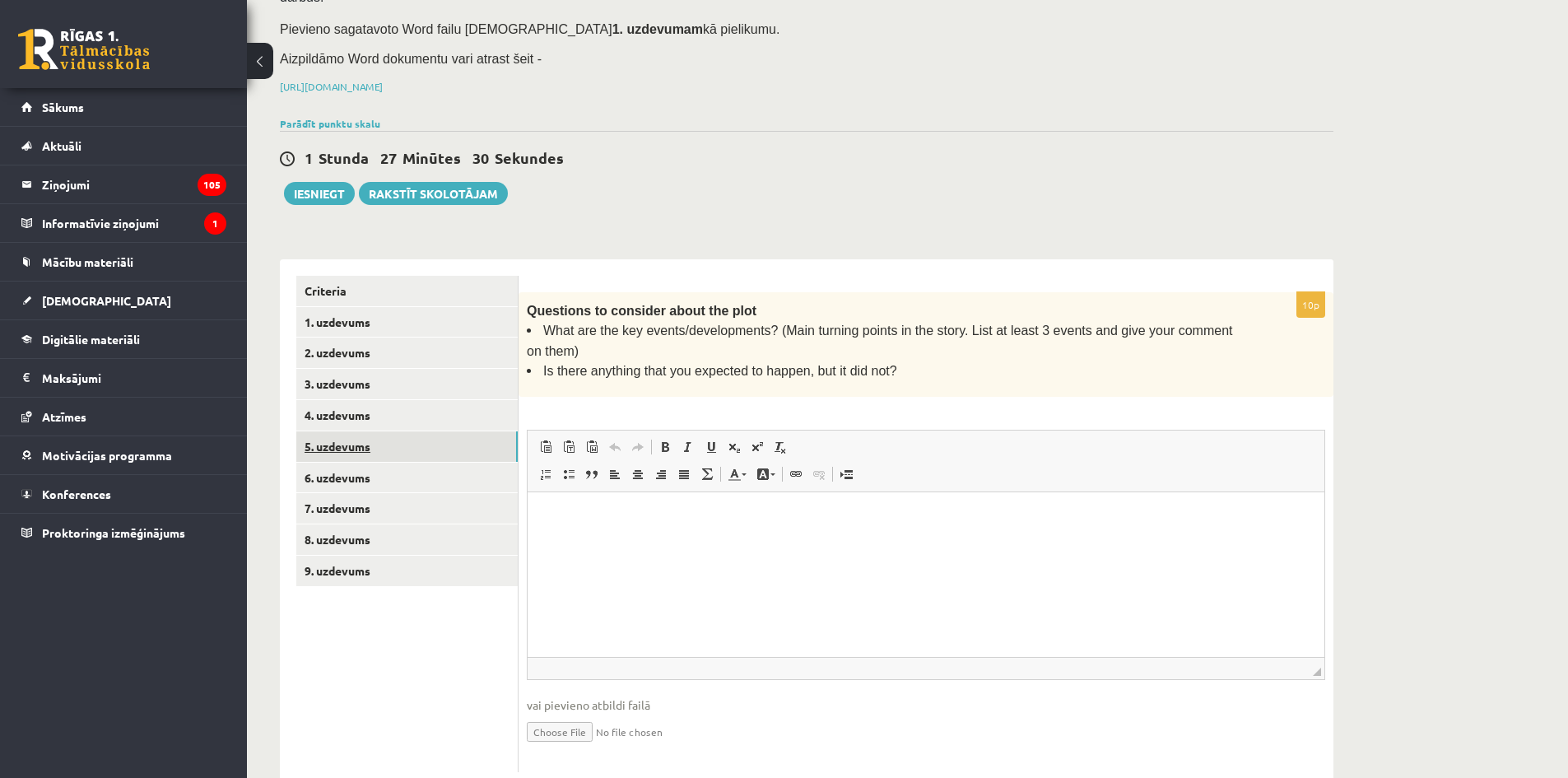
scroll to position [0, 0]
click at [578, 512] on p "Editor, wiswyg-editor-user-answer-47024954998980" at bounding box center [925, 518] width 764 height 17
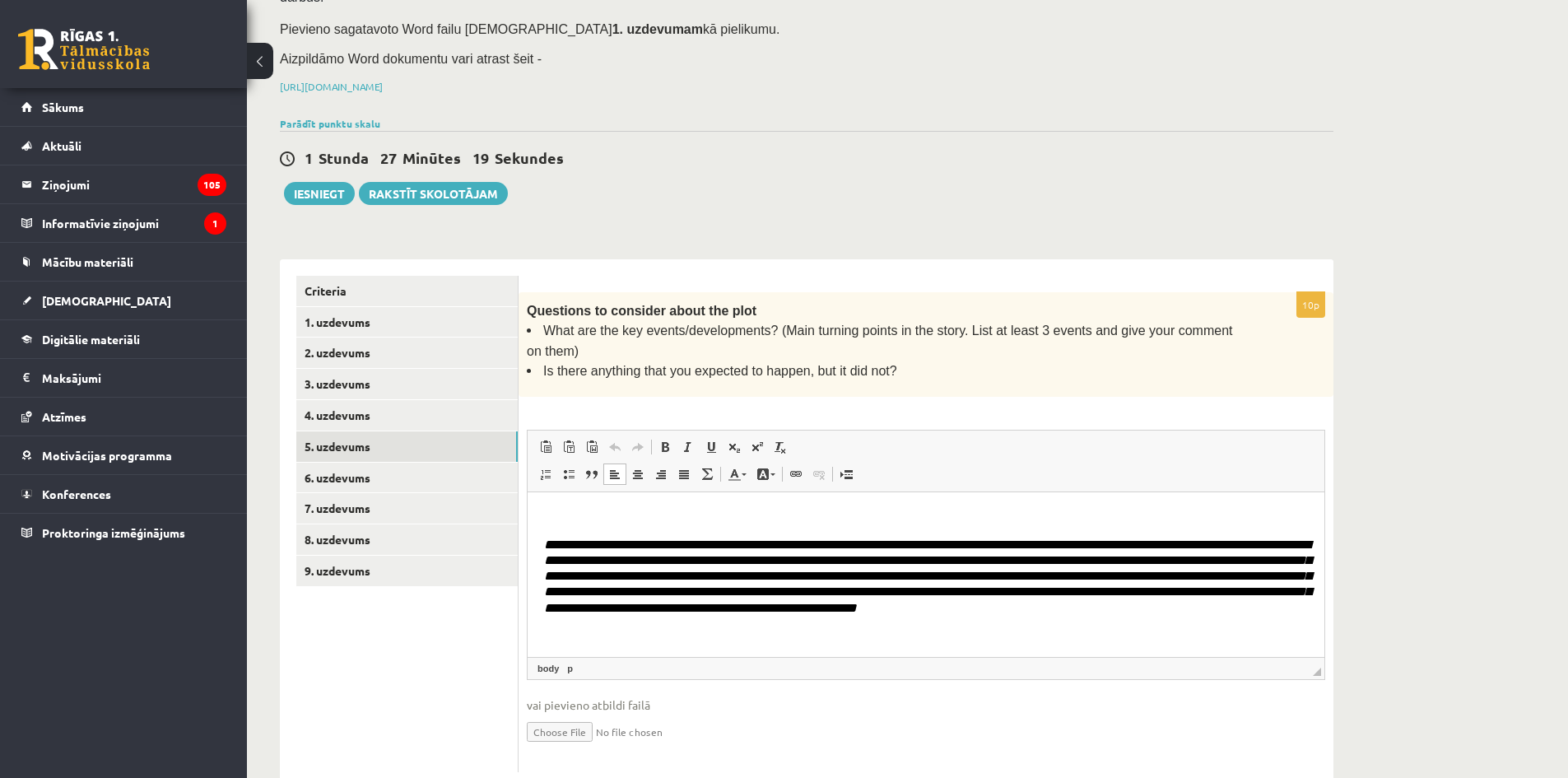
scroll to position [331, 0]
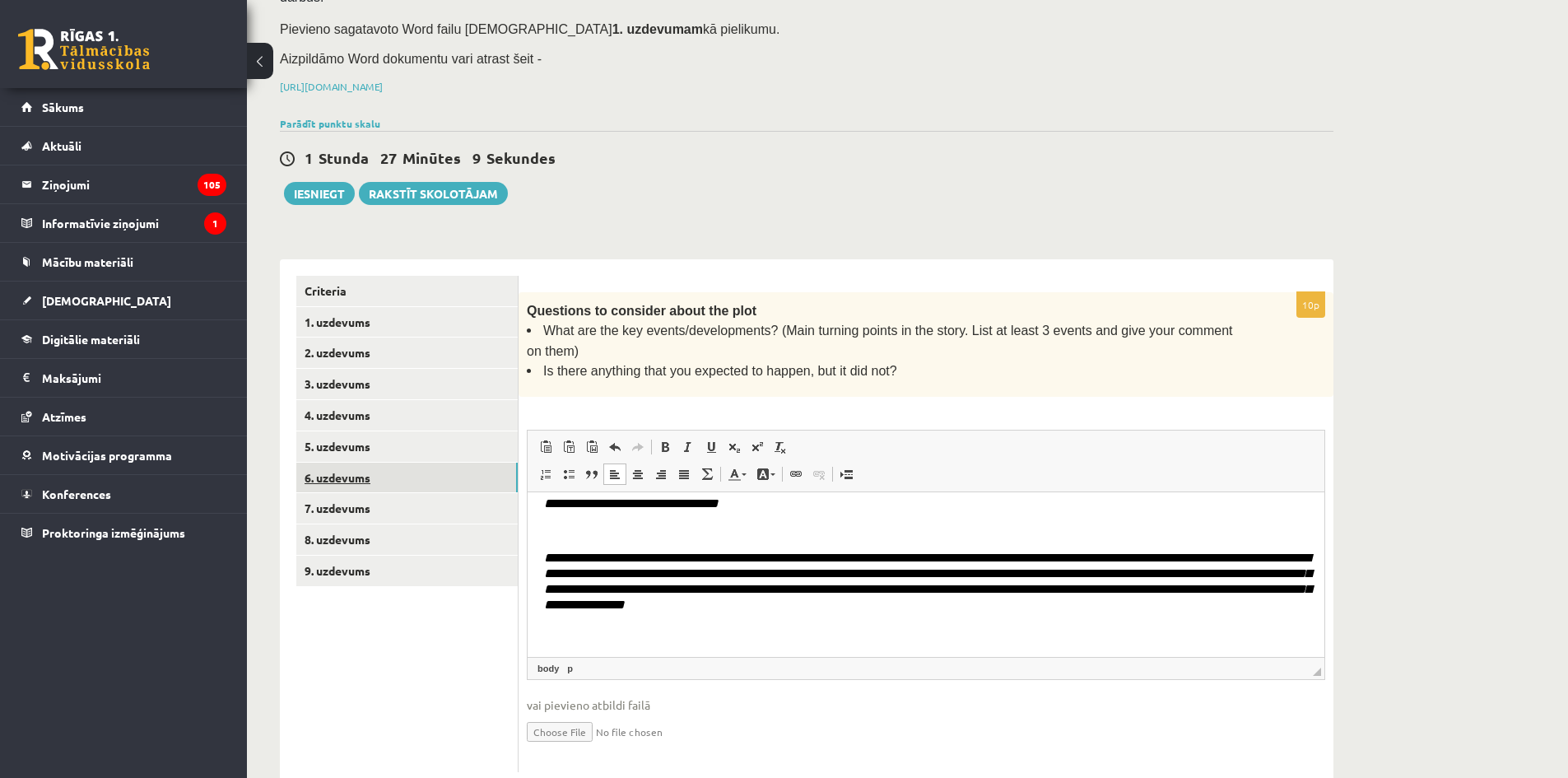
click at [393, 463] on link "6. uzdevums" at bounding box center [407, 478] width 222 height 31
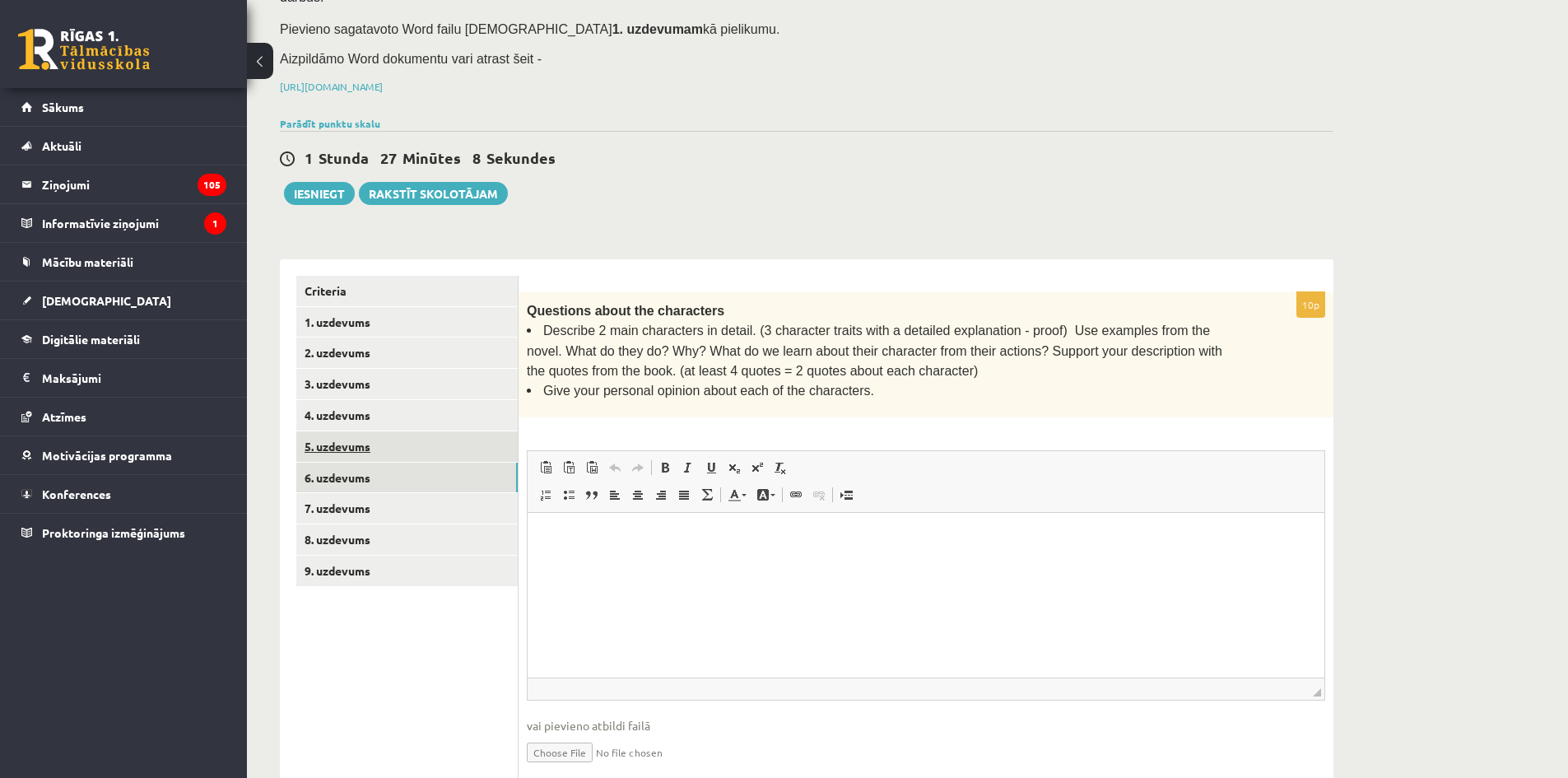
scroll to position [0, 0]
click at [690, 562] on html at bounding box center [925, 536] width 796 height 50
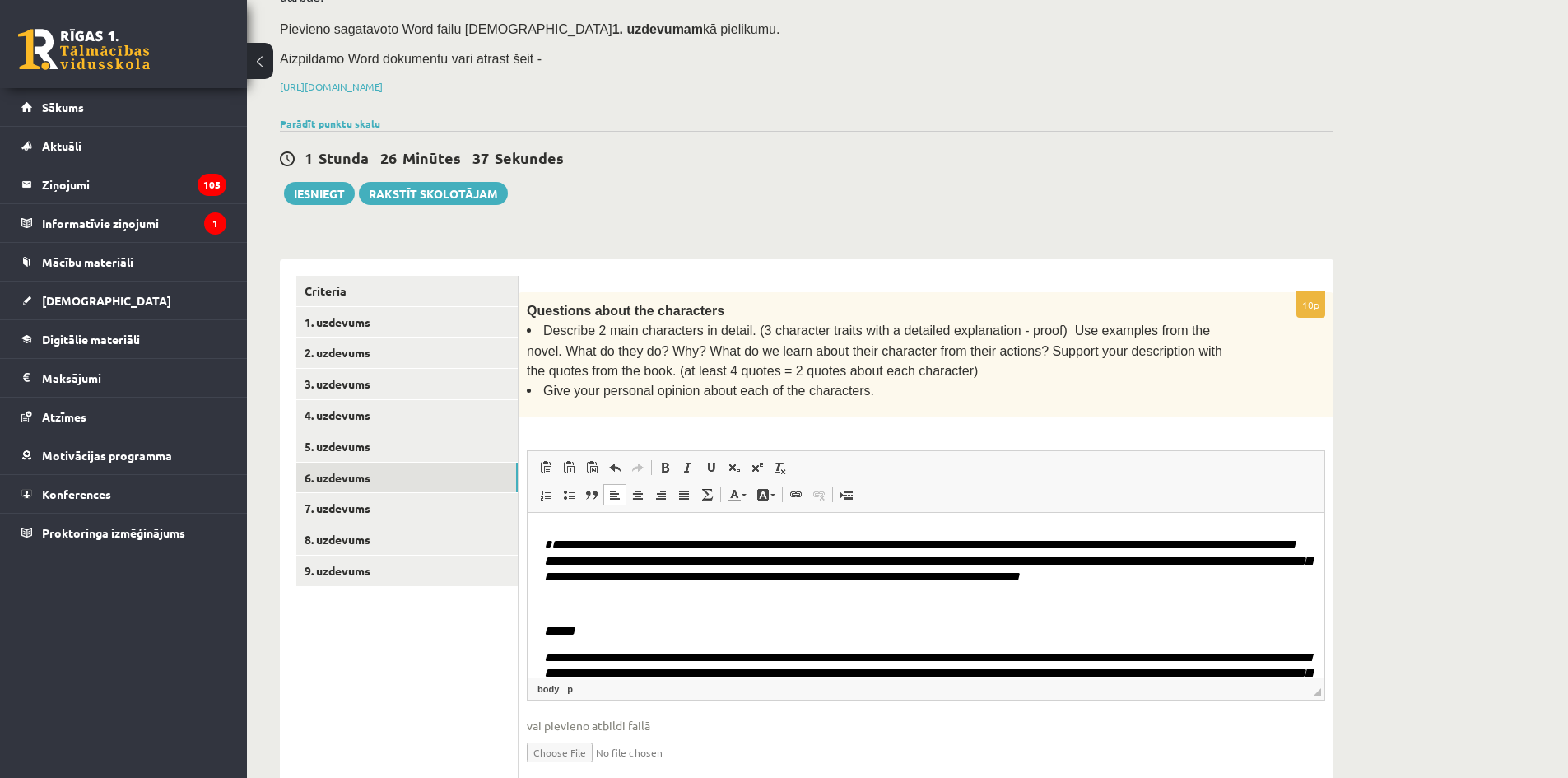
scroll to position [274, 0]
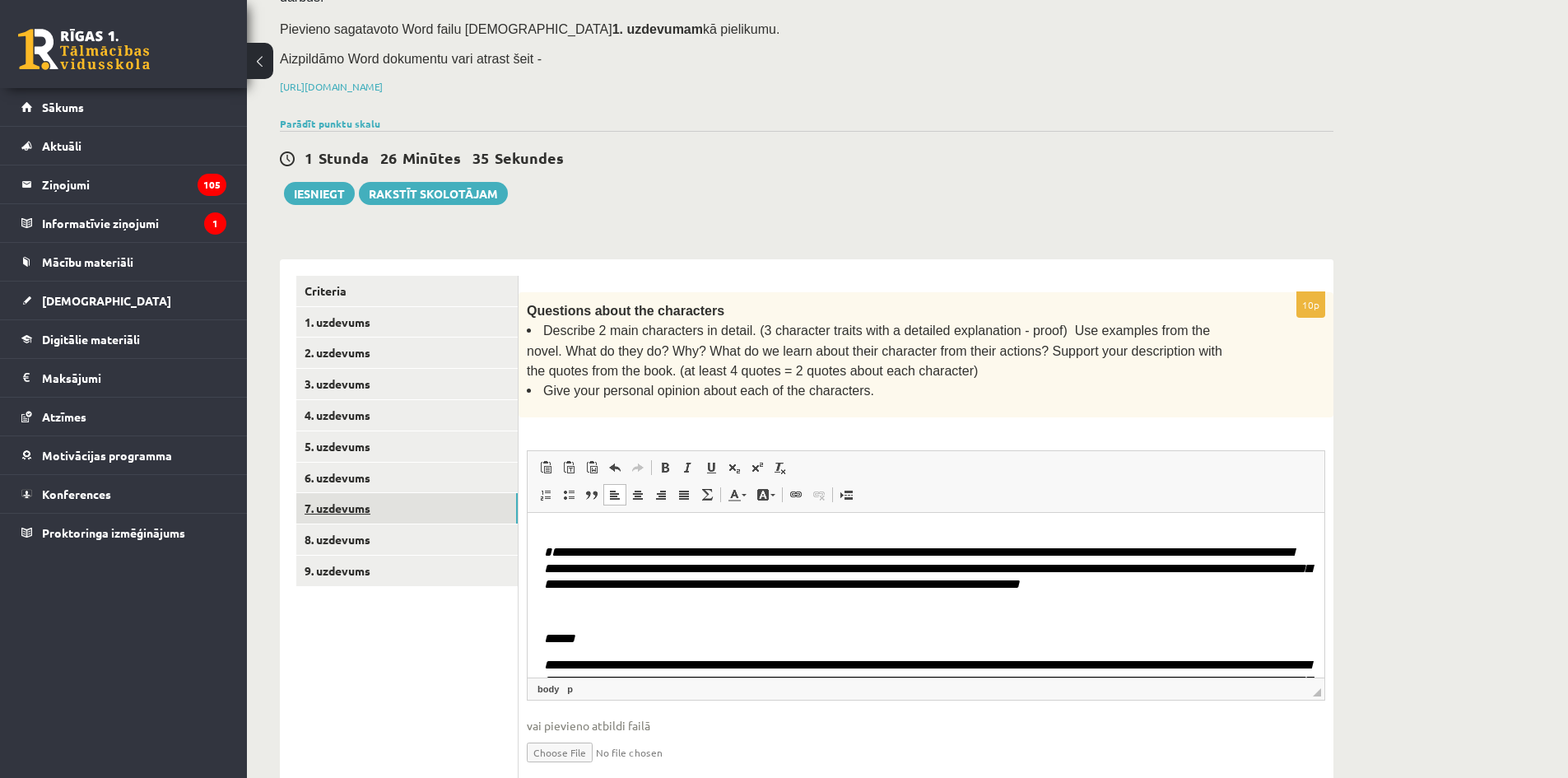
click at [450, 493] on link "7. uzdevums" at bounding box center [407, 508] width 222 height 31
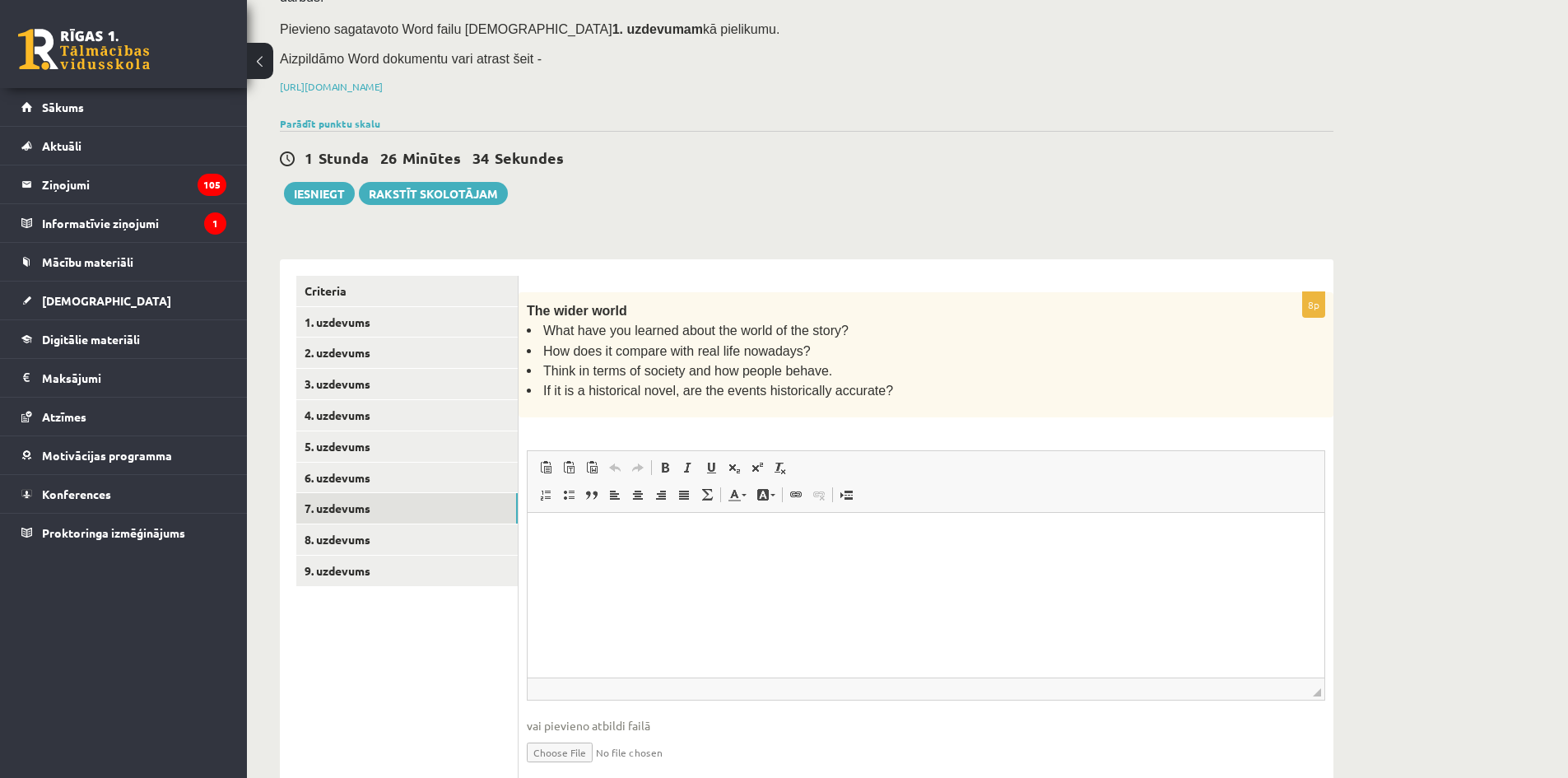
scroll to position [0, 0]
click at [682, 562] on html at bounding box center [925, 536] width 796 height 50
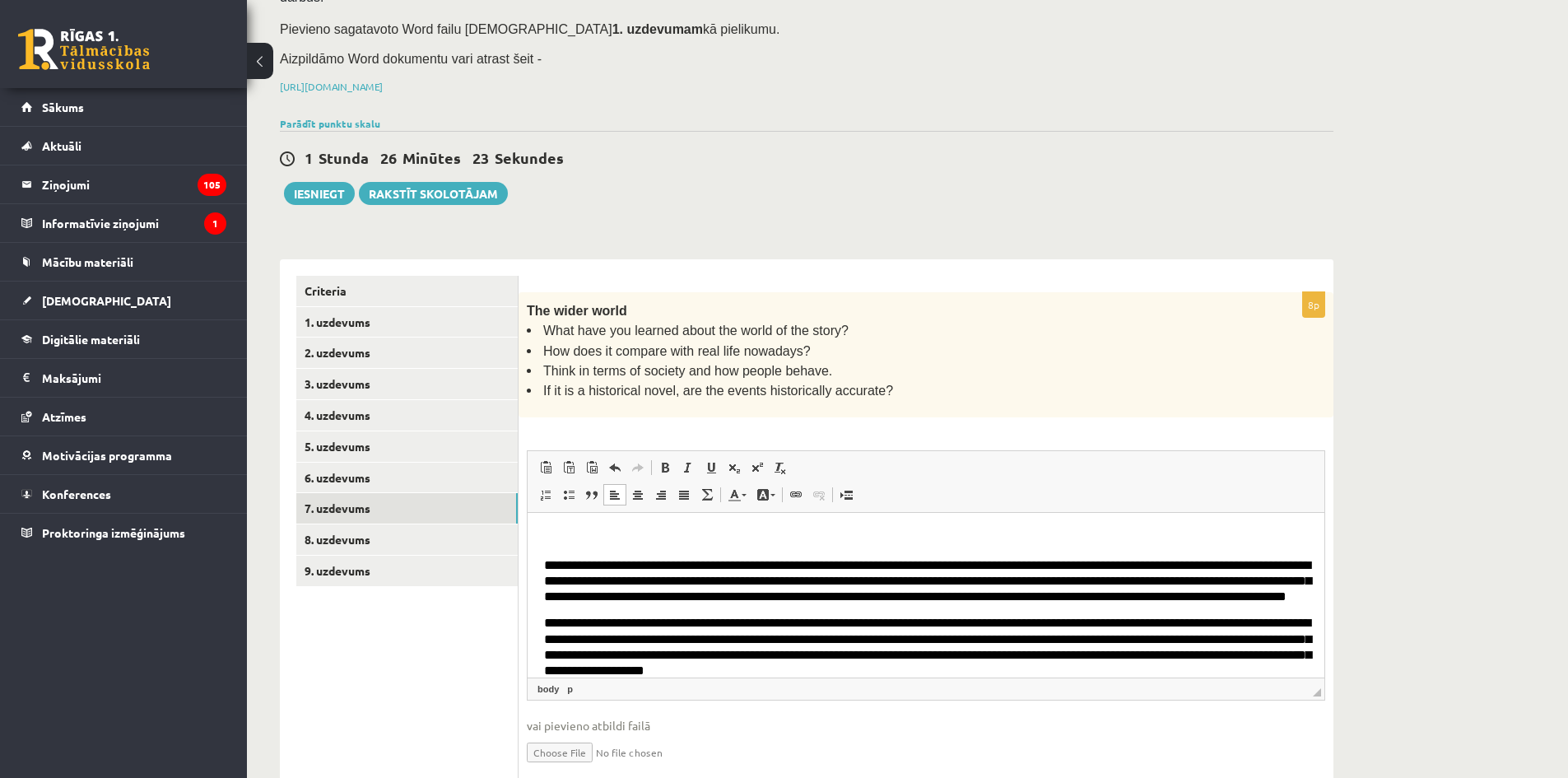
scroll to position [136, 0]
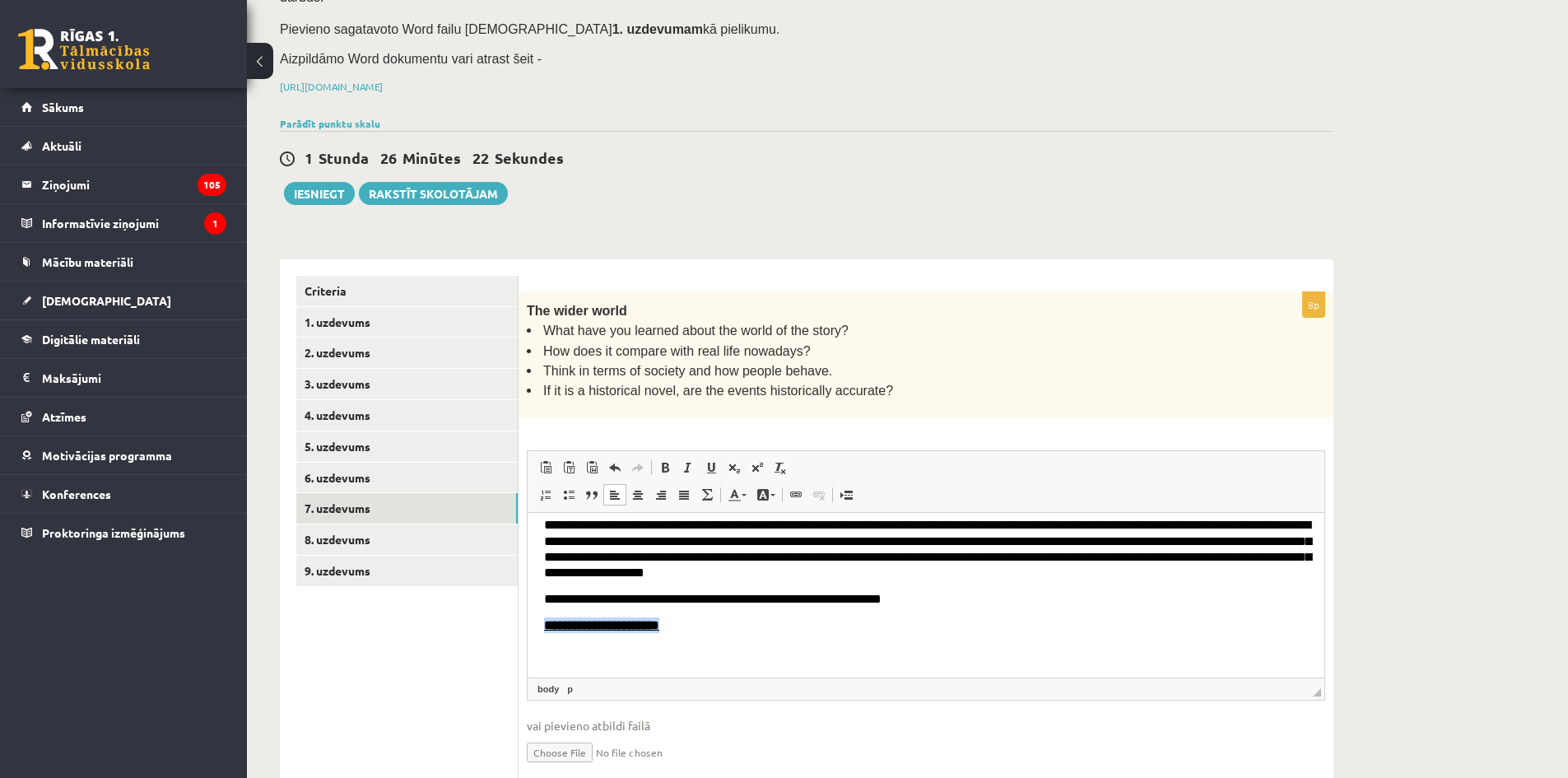
drag, startPoint x: 722, startPoint y: 630, endPoint x: 537, endPoint y: 610, distance: 186.1
click at [537, 610] on html "**********" at bounding box center [925, 545] width 796 height 263
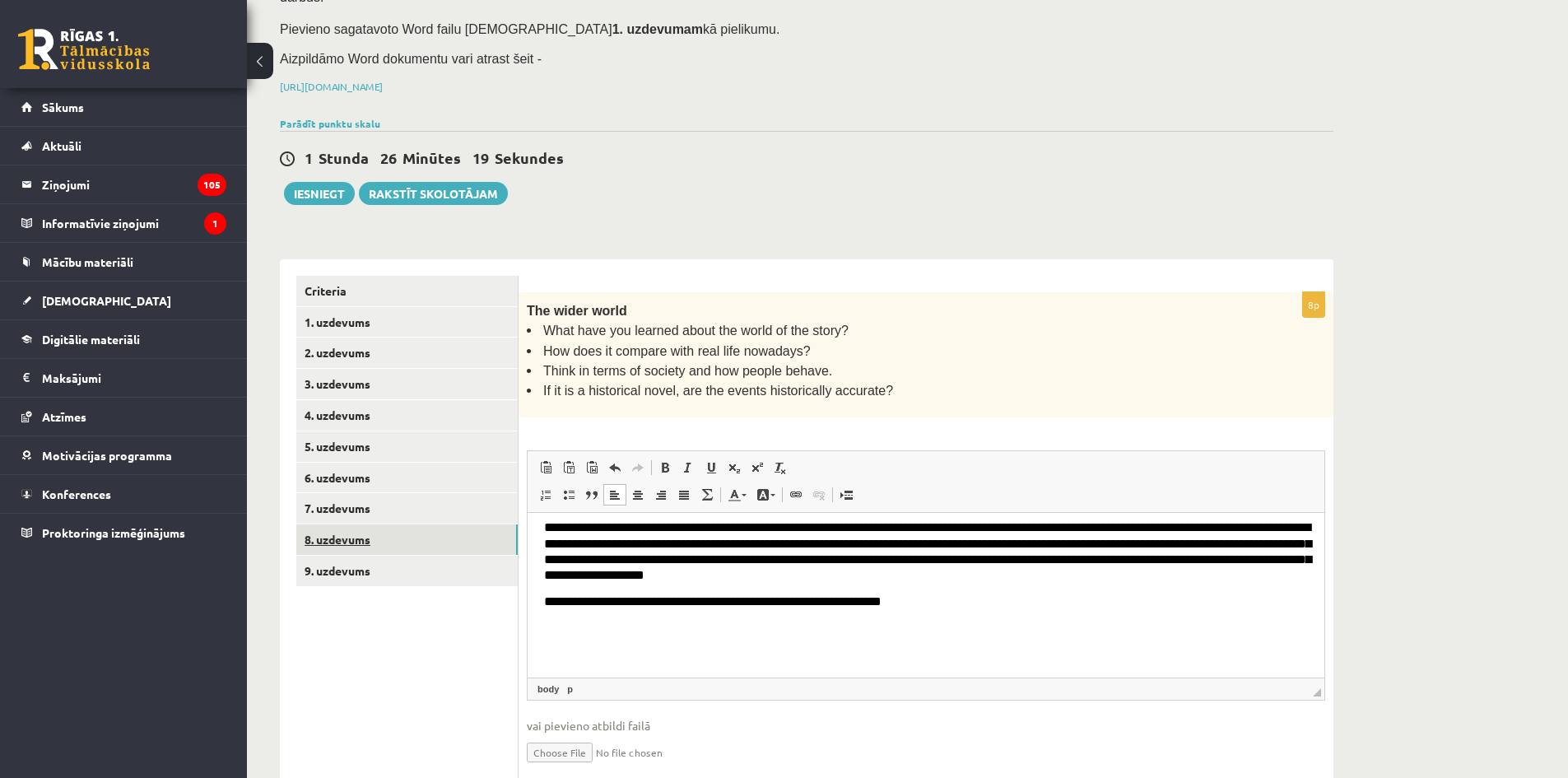
click at [483, 524] on link "8. uzdevums" at bounding box center [407, 539] width 222 height 31
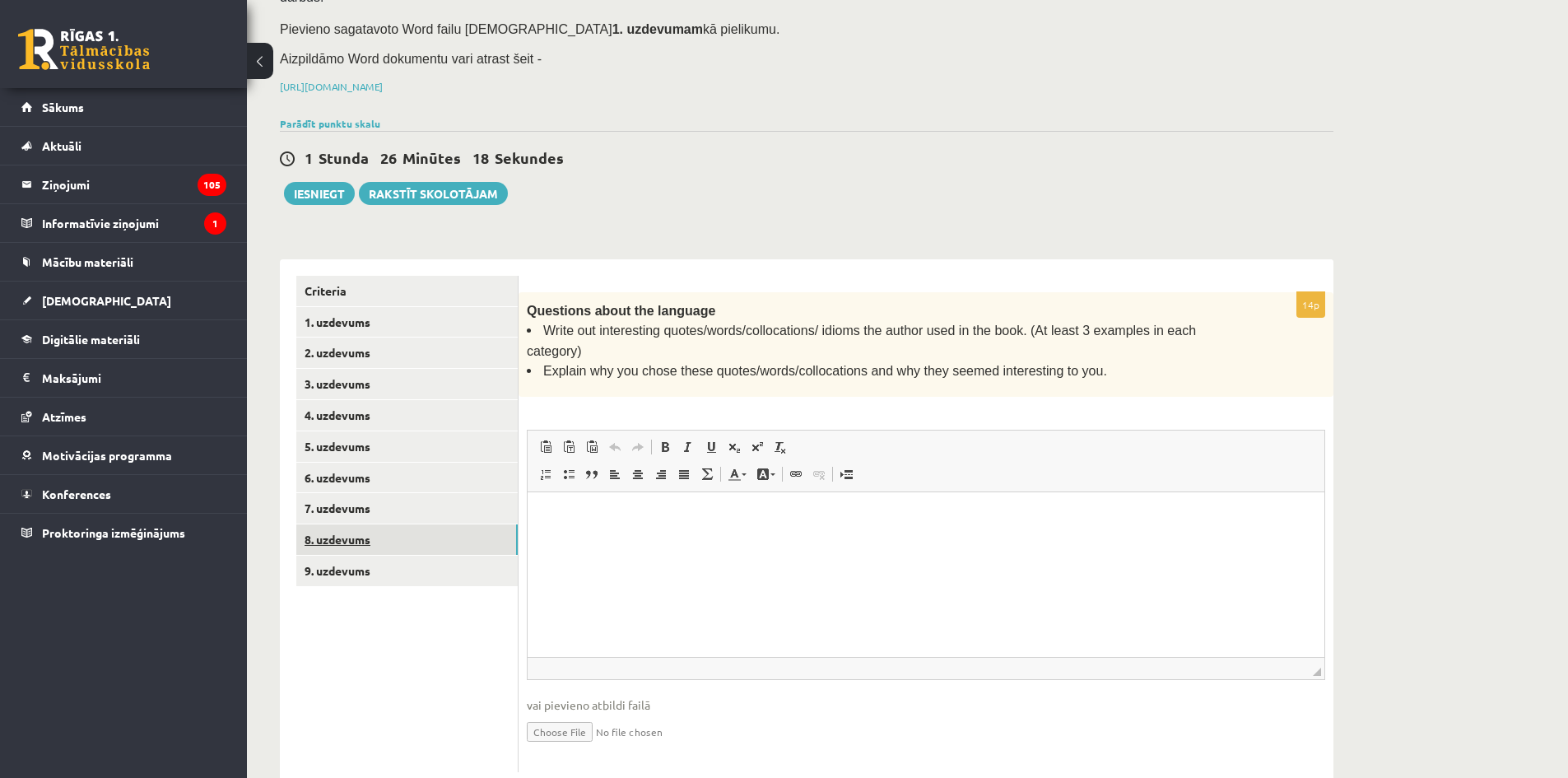
scroll to position [0, 0]
click at [578, 521] on p "Editor, wiswyg-editor-user-answer-47024976475500" at bounding box center [925, 518] width 764 height 17
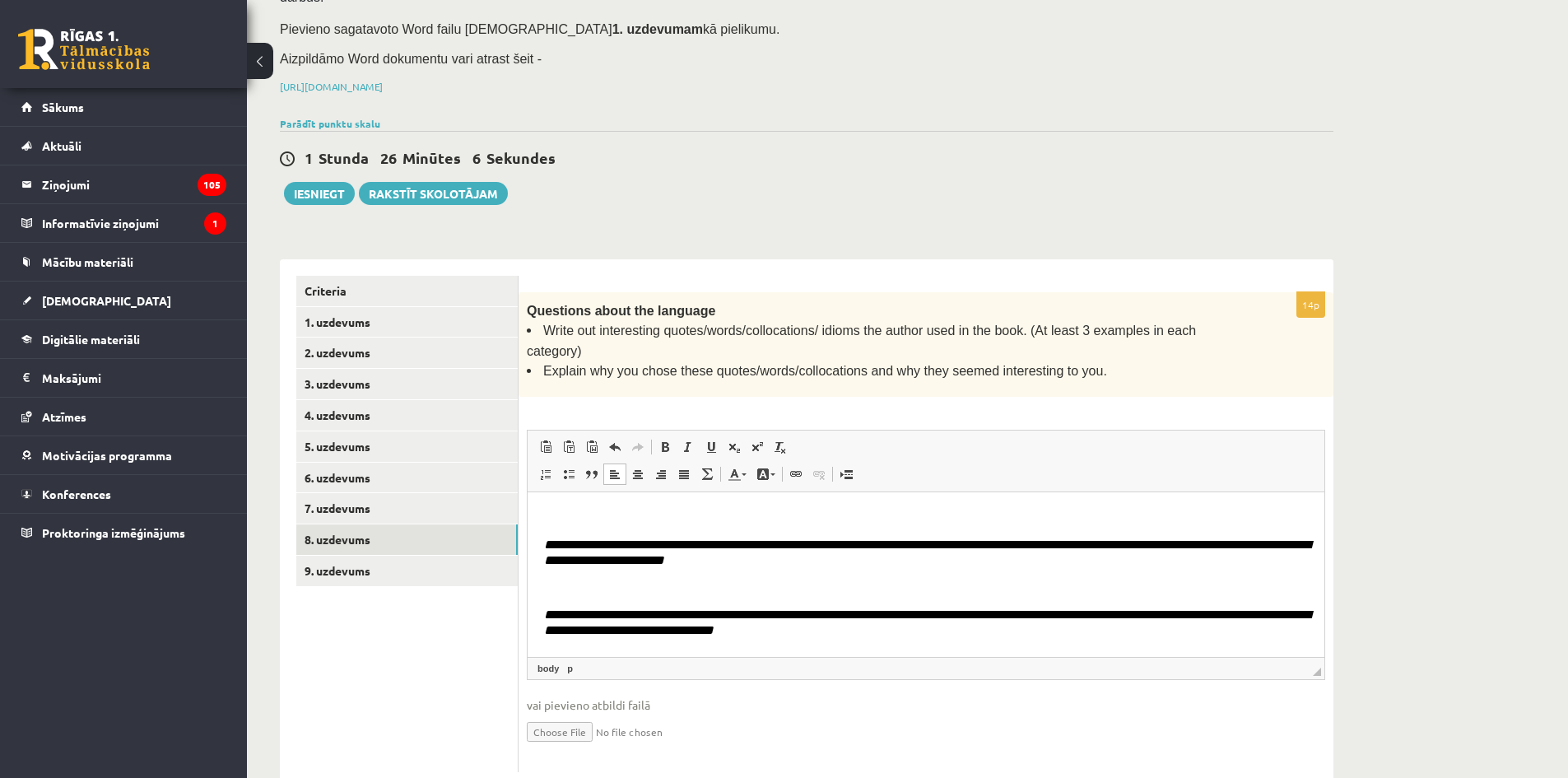
scroll to position [567, 0]
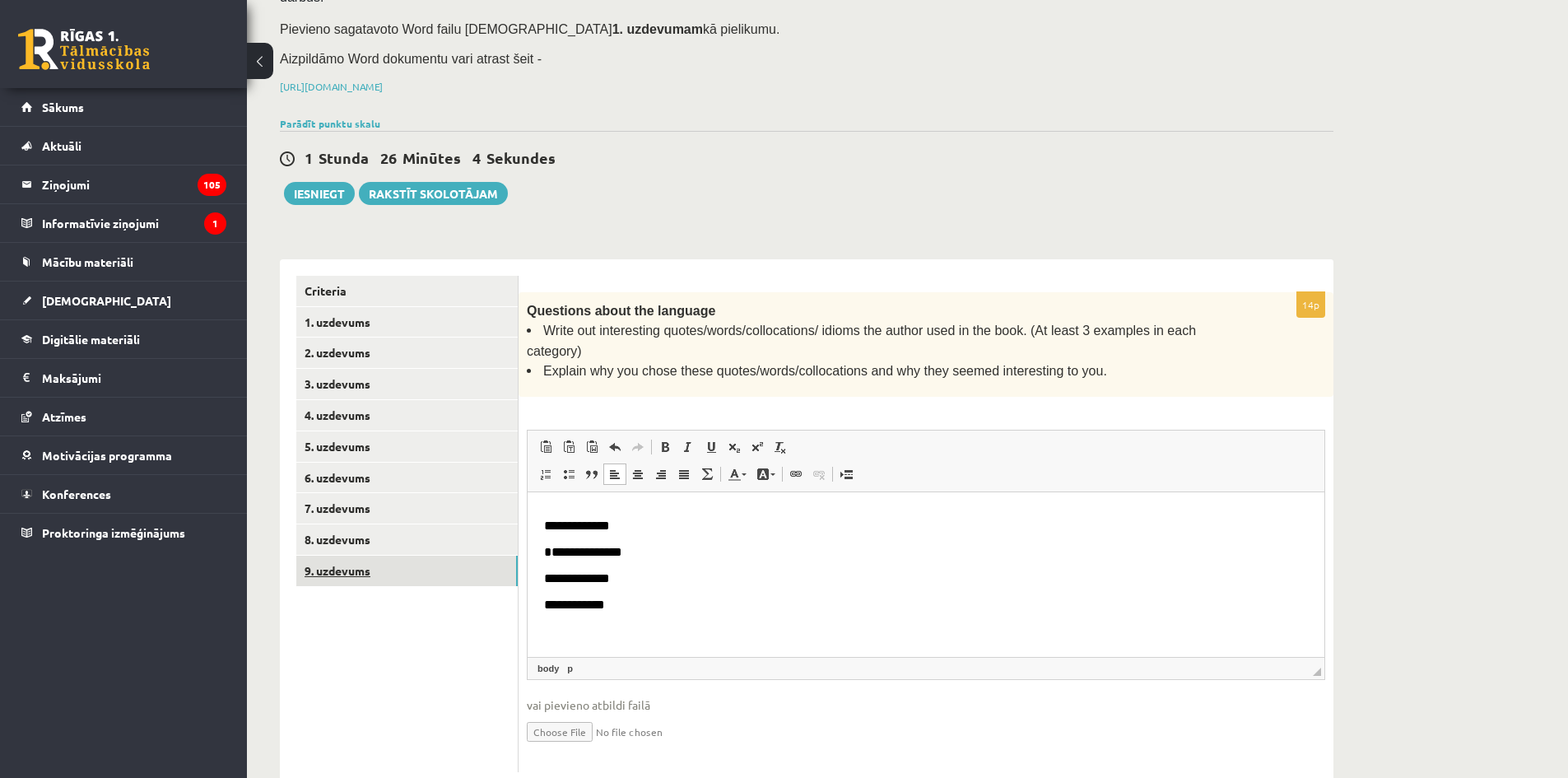
click at [442, 555] on link "9. uzdevums" at bounding box center [407, 570] width 222 height 31
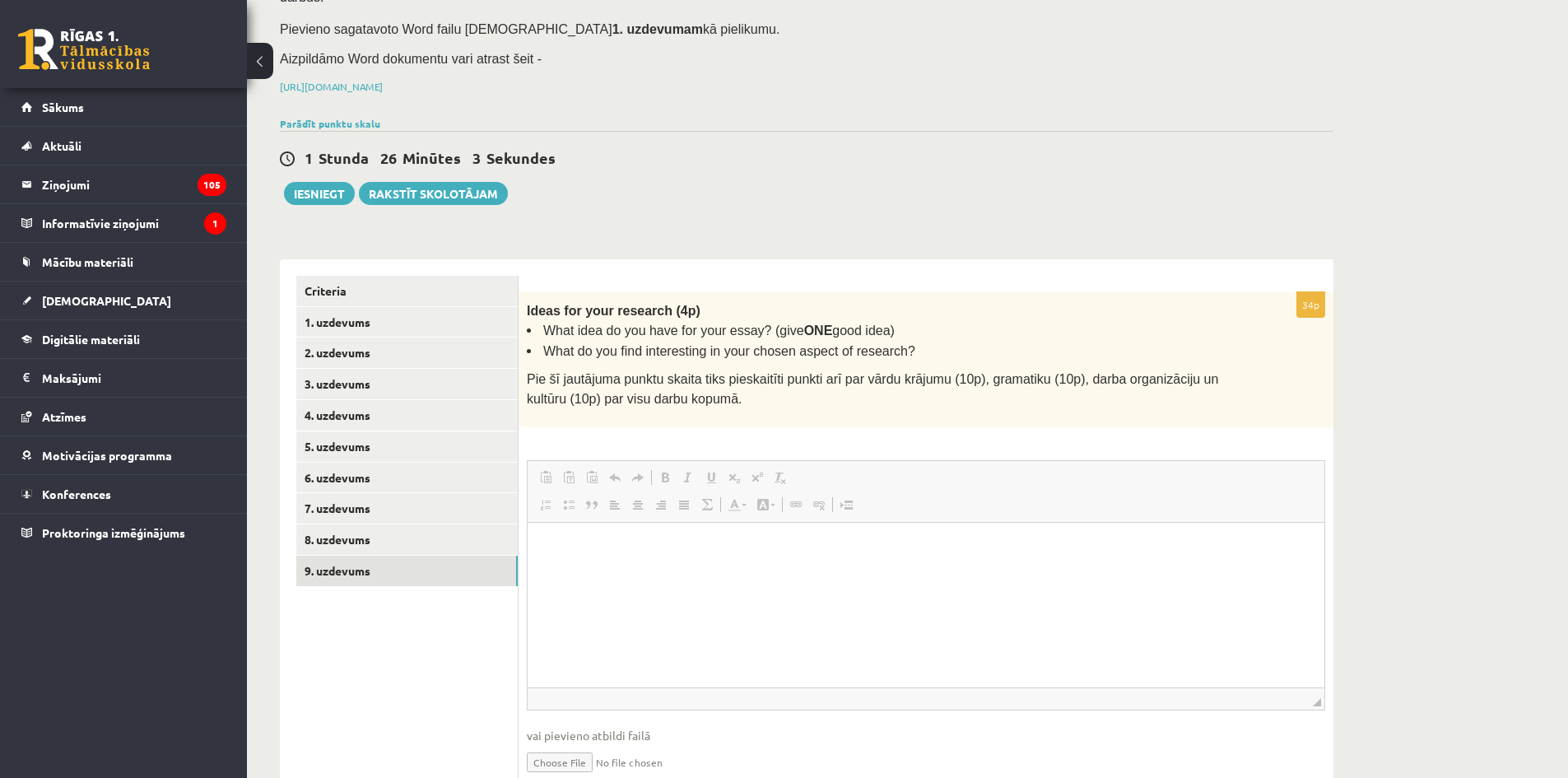
scroll to position [0, 0]
click at [600, 552] on p "Editor, wiswyg-editor-user-answer-47024945421300" at bounding box center [925, 547] width 764 height 17
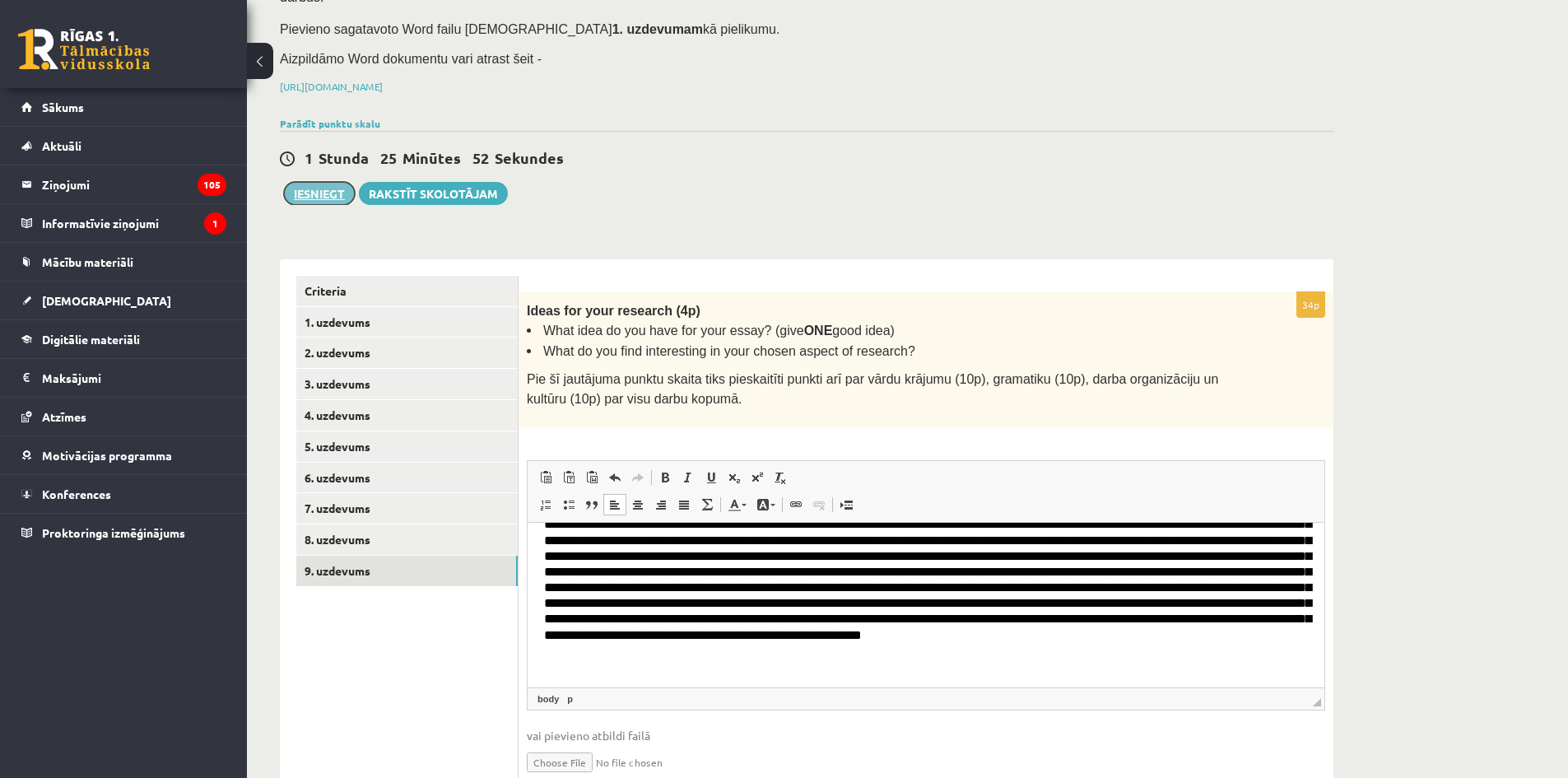
click at [329, 182] on button "Iesniegt" at bounding box center [319, 193] width 71 height 23
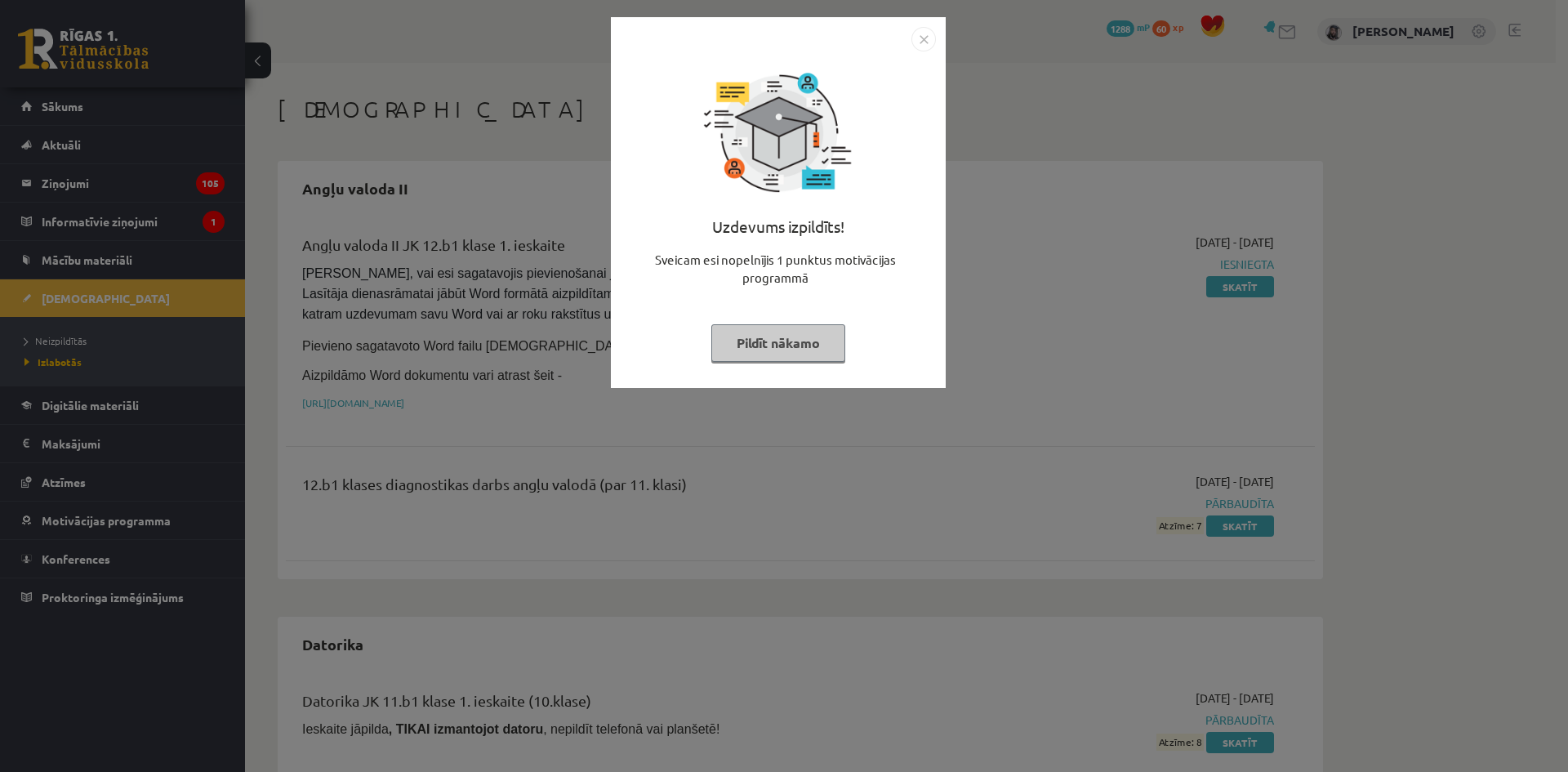
click at [928, 40] on img "Close" at bounding box center [923, 39] width 24 height 24
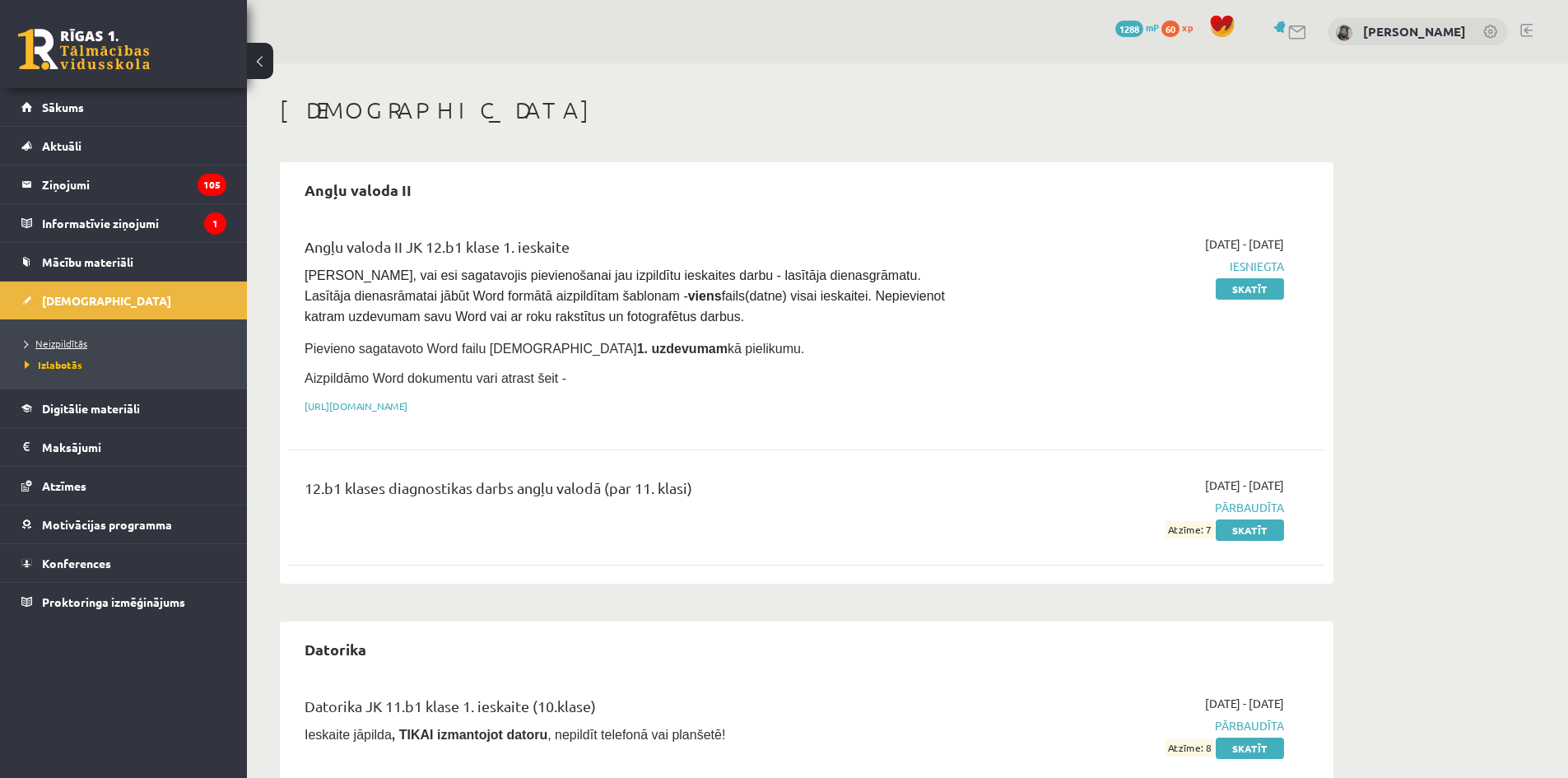
click at [71, 336] on link "Neizpildītās" at bounding box center [127, 343] width 206 height 15
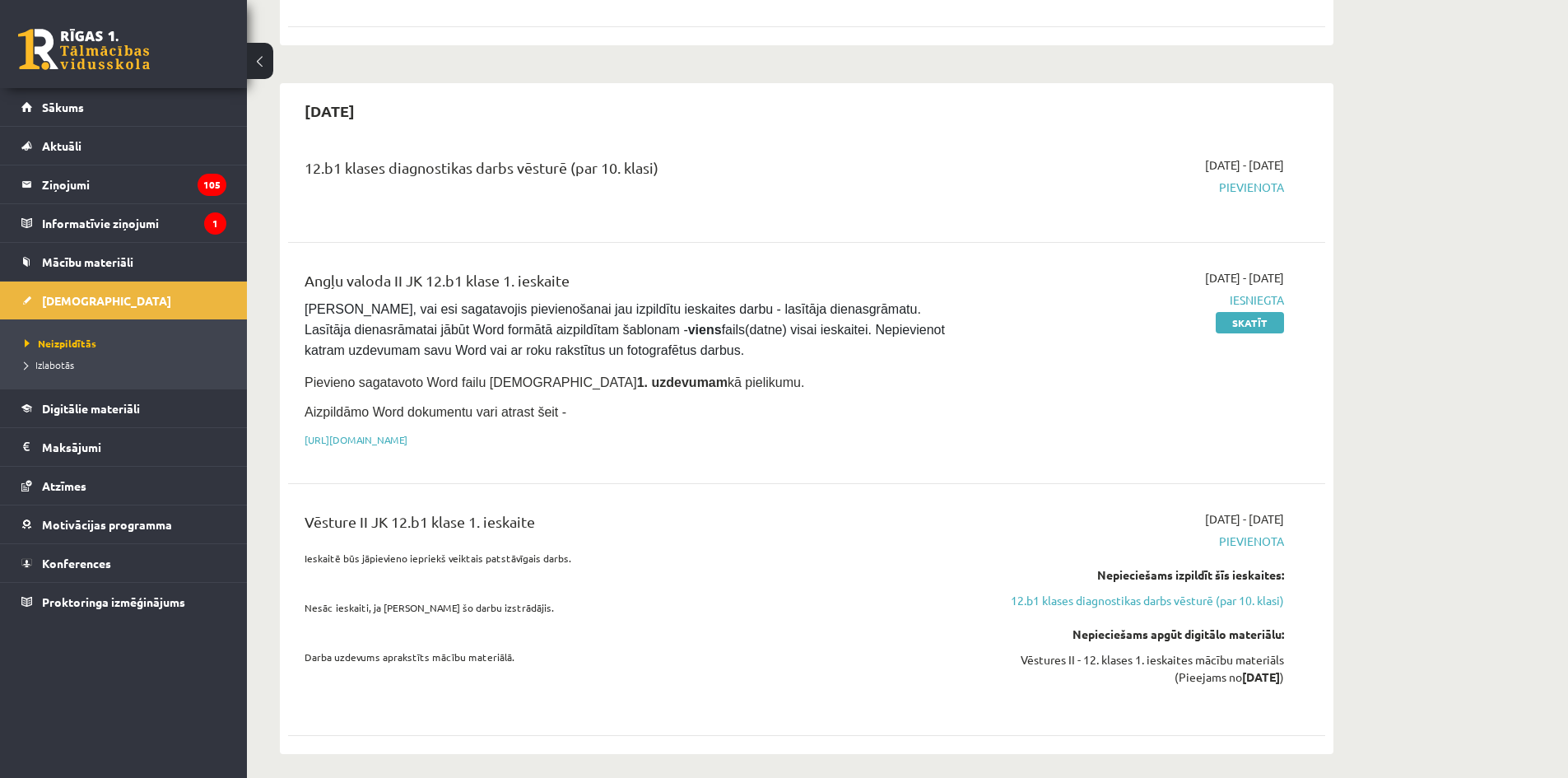
scroll to position [909, 0]
click at [1241, 177] on span "Pievienota" at bounding box center [1128, 186] width 310 height 17
click at [1258, 177] on span "Pievienota" at bounding box center [1128, 186] width 310 height 17
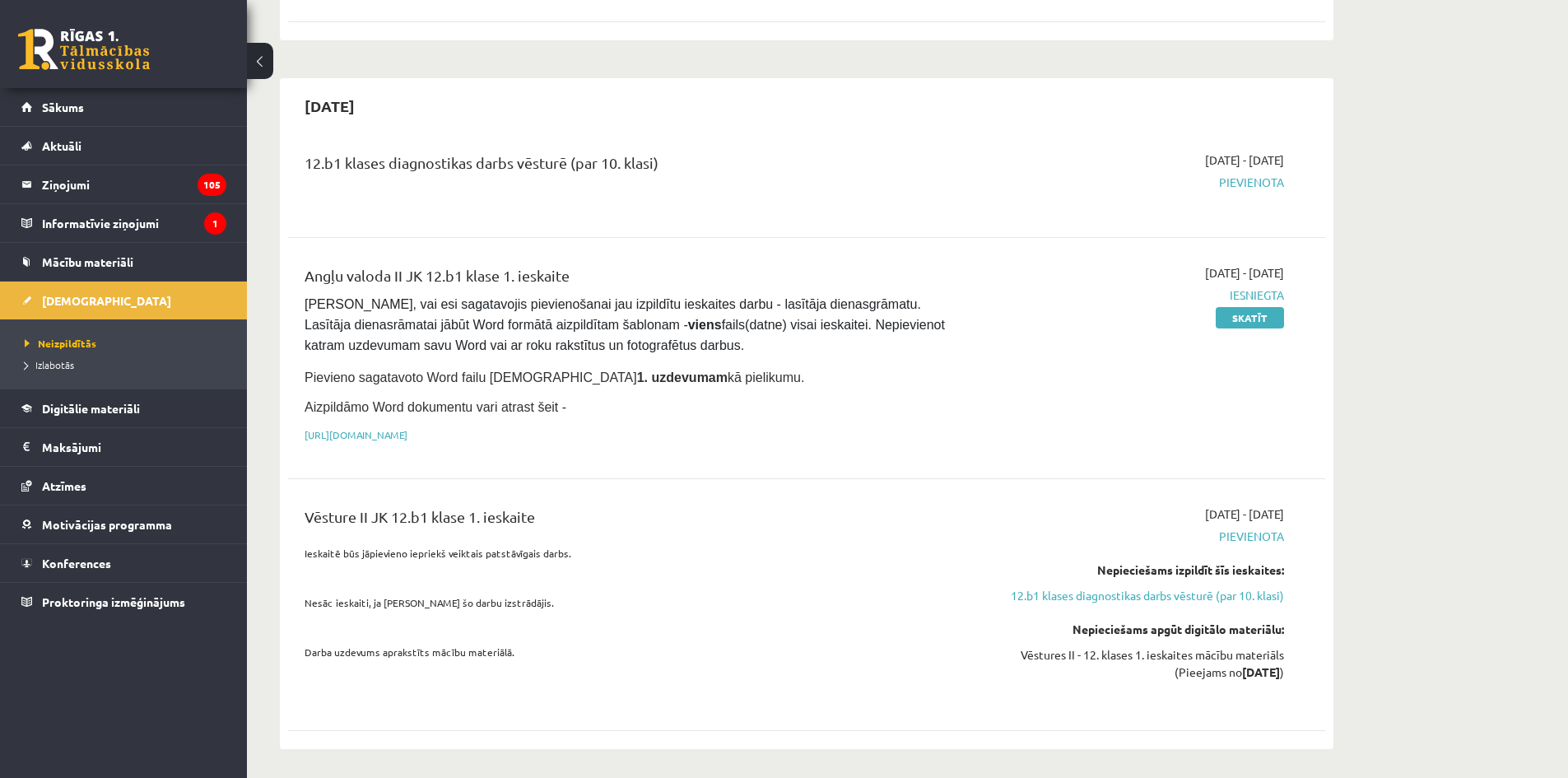
scroll to position [914, 0]
click at [1249, 584] on link "12.b1 klases diagnostikas darbs vēsturē (par 10. klasi)" at bounding box center [1128, 593] width 310 height 17
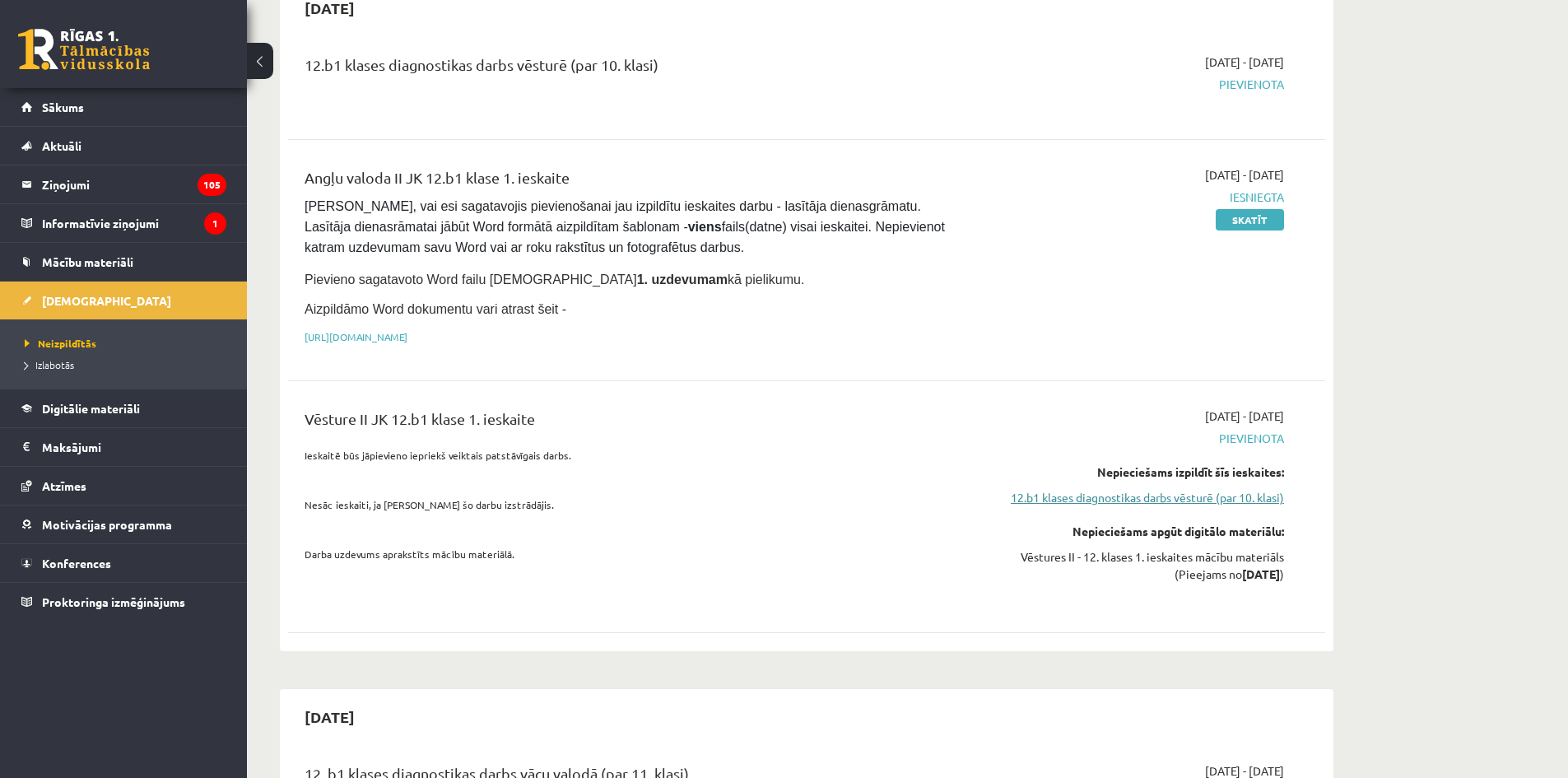
click at [1249, 489] on link "12.b1 klases diagnostikas darbs vēsturē (par 10. klasi)" at bounding box center [1128, 498] width 310 height 17
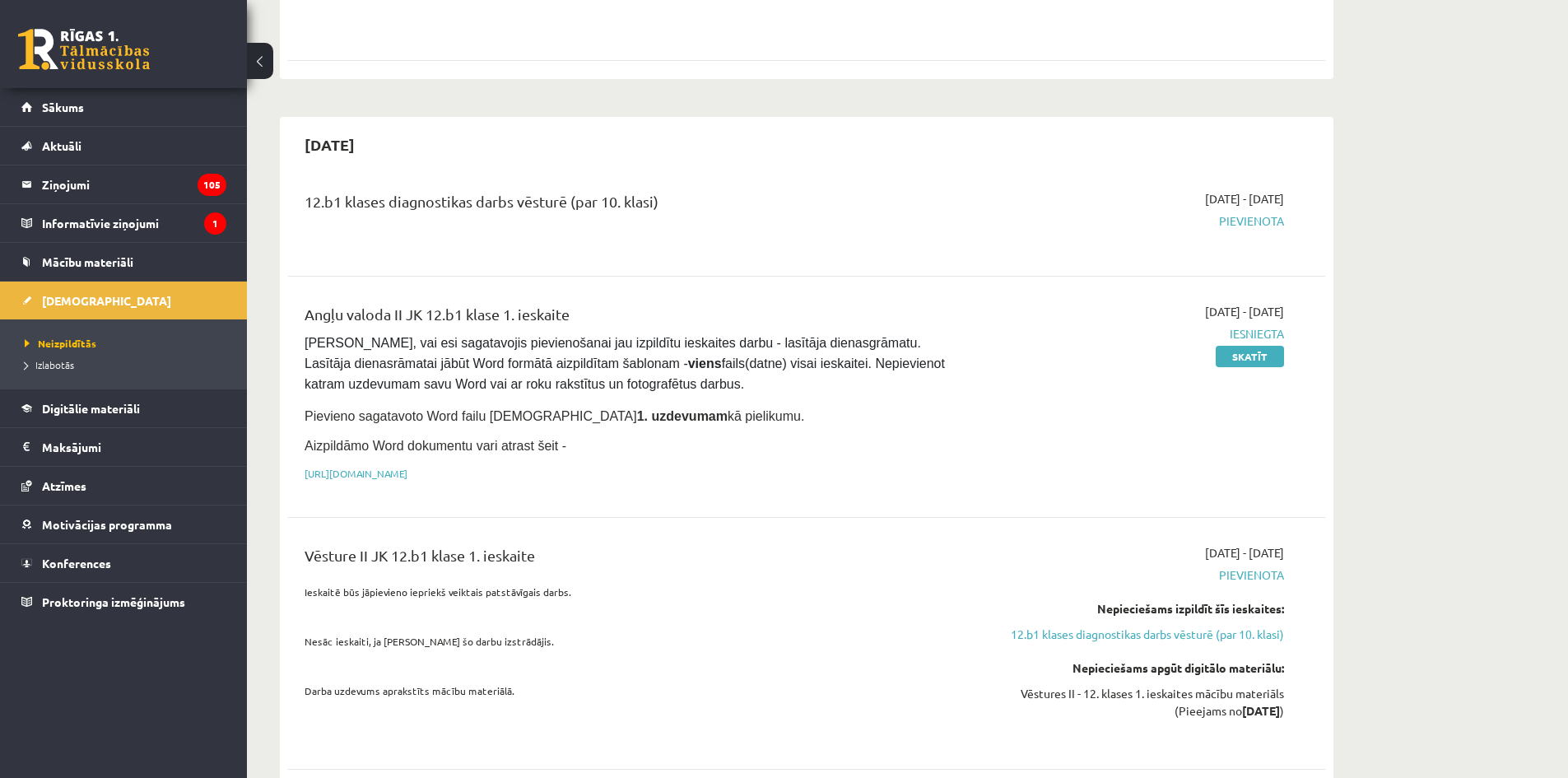
scroll to position [872, 0]
click at [1198, 626] on link "12.b1 klases diagnostikas darbs vēsturē (par 10. klasi)" at bounding box center [1128, 635] width 310 height 17
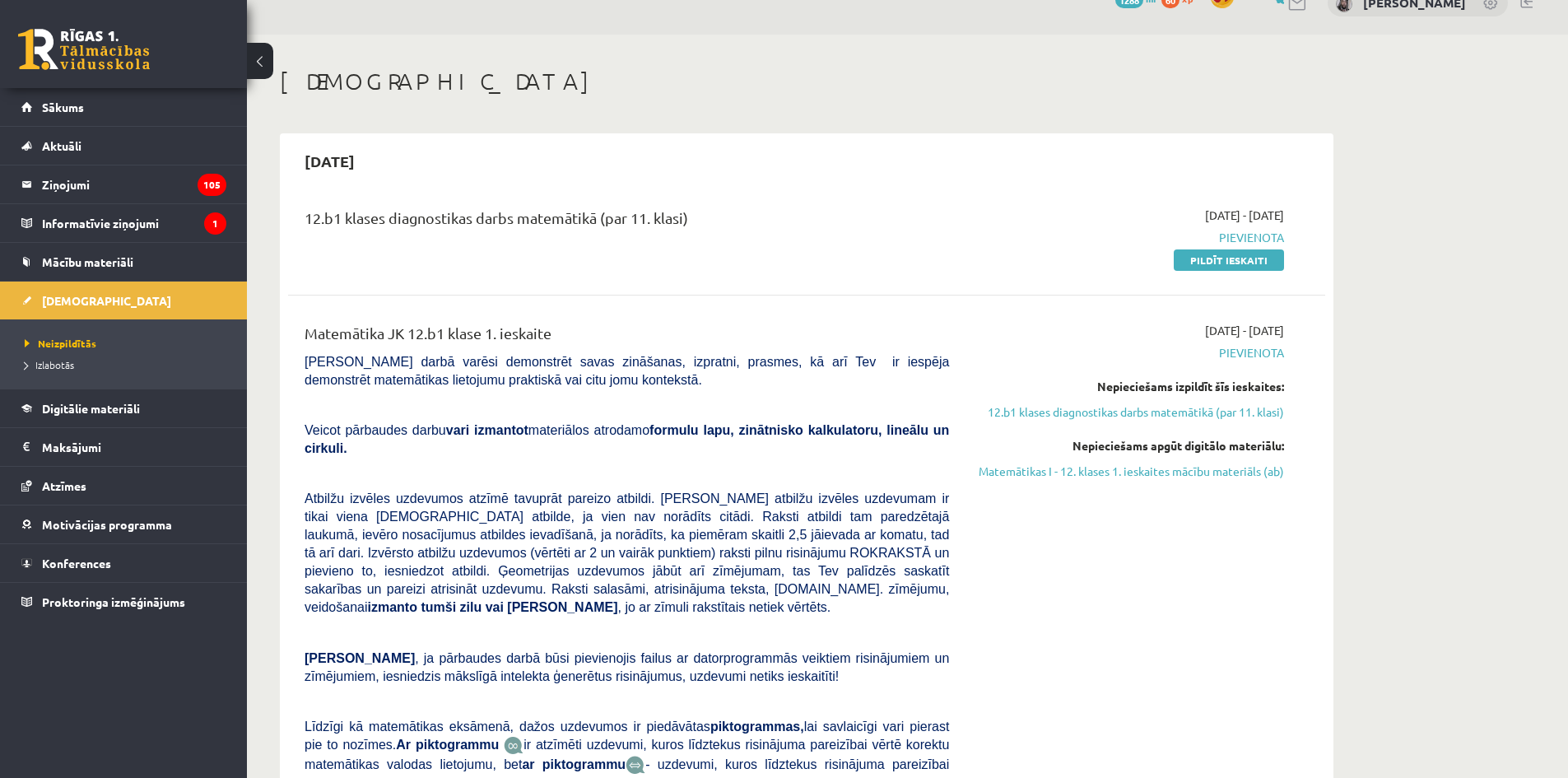
scroll to position [0, 0]
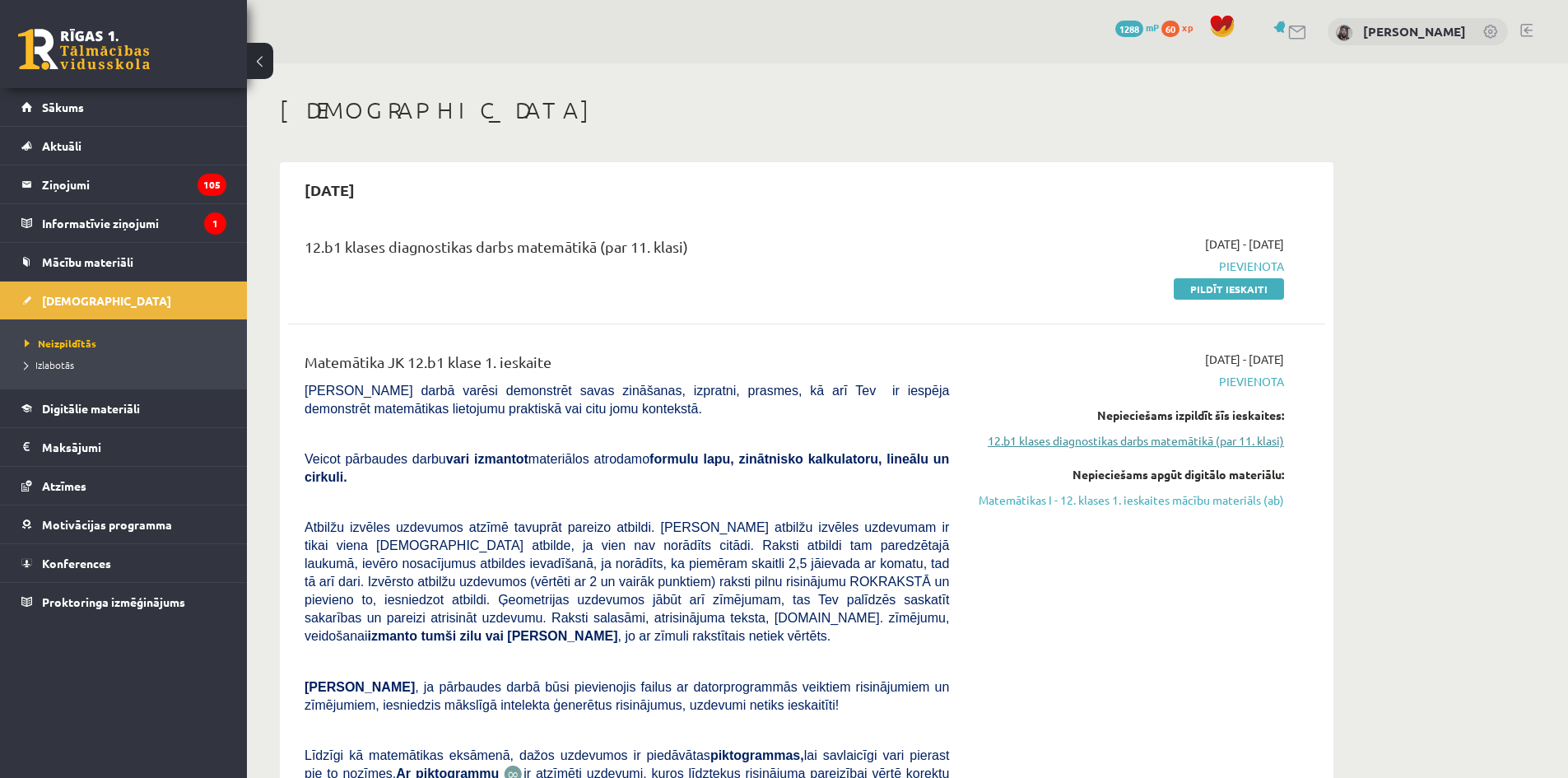
click at [1200, 448] on link "12.b1 klases diagnostikas darbs matemātikā (par 11. klasi)" at bounding box center [1128, 441] width 310 height 17
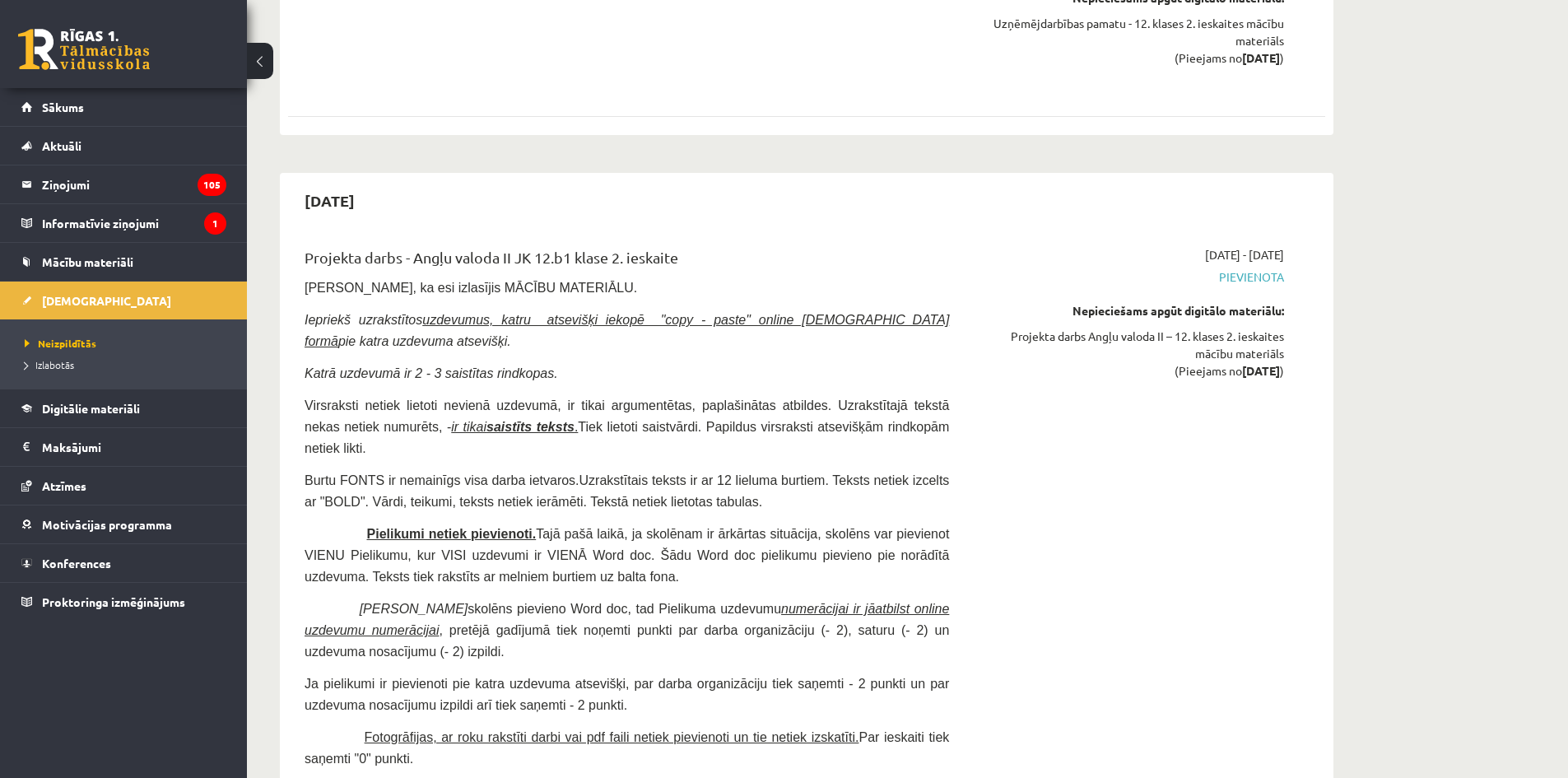
scroll to position [4176, 0]
